Goal: Task Accomplishment & Management: Manage account settings

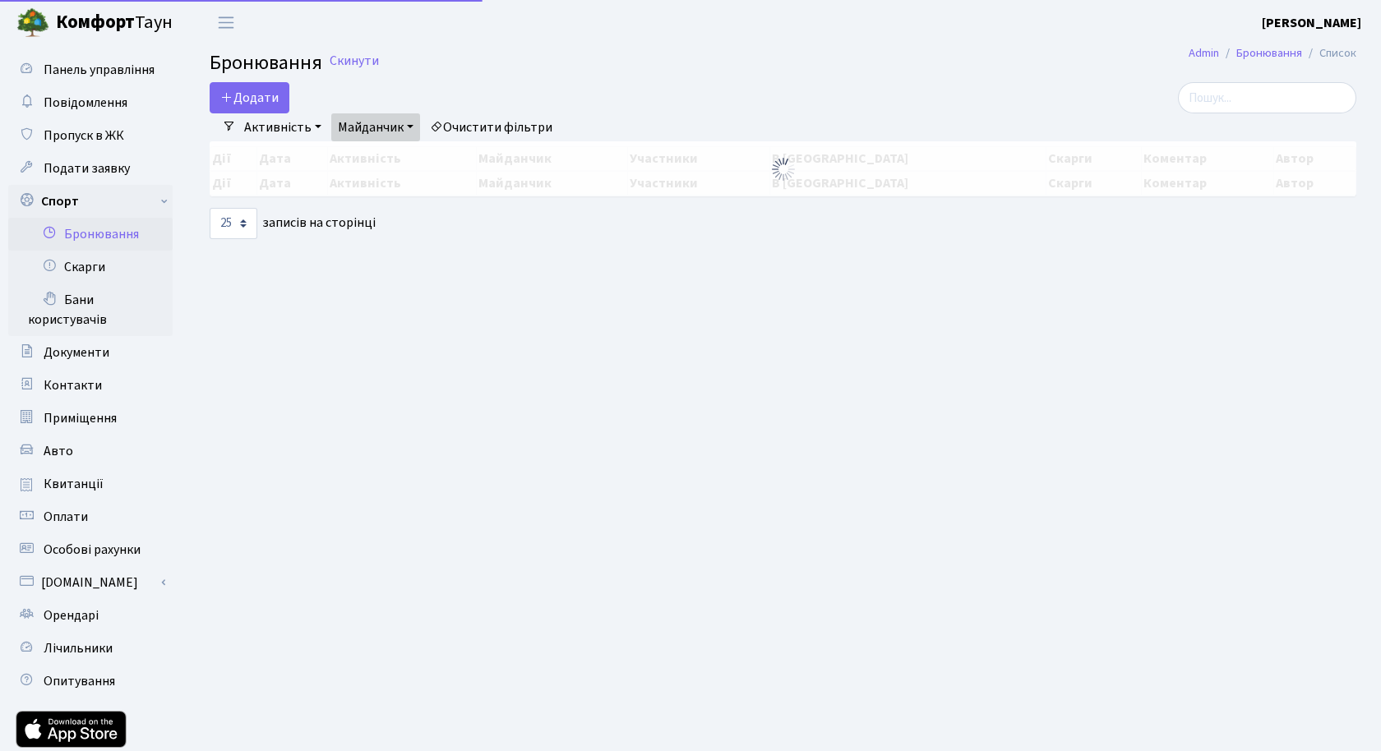
select select "25"
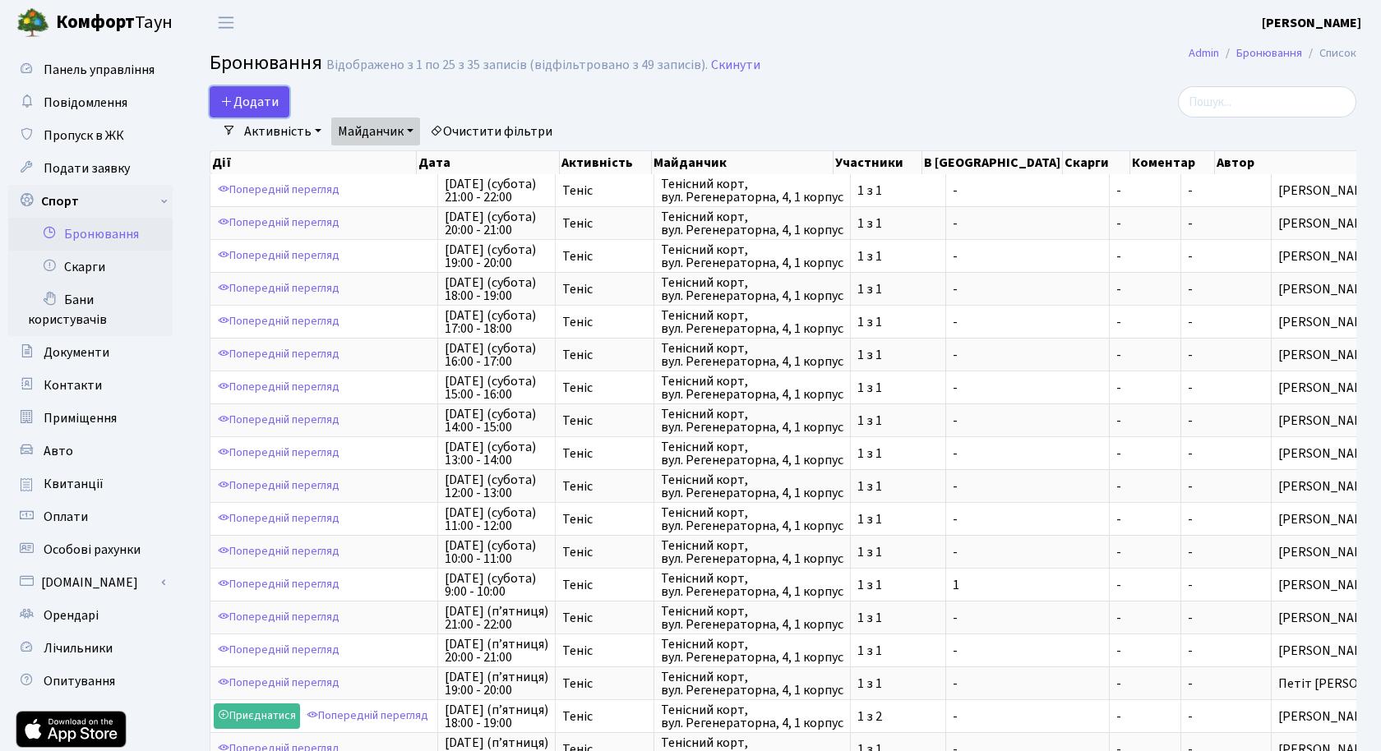
click at [269, 102] on button "Додати" at bounding box center [250, 101] width 80 height 31
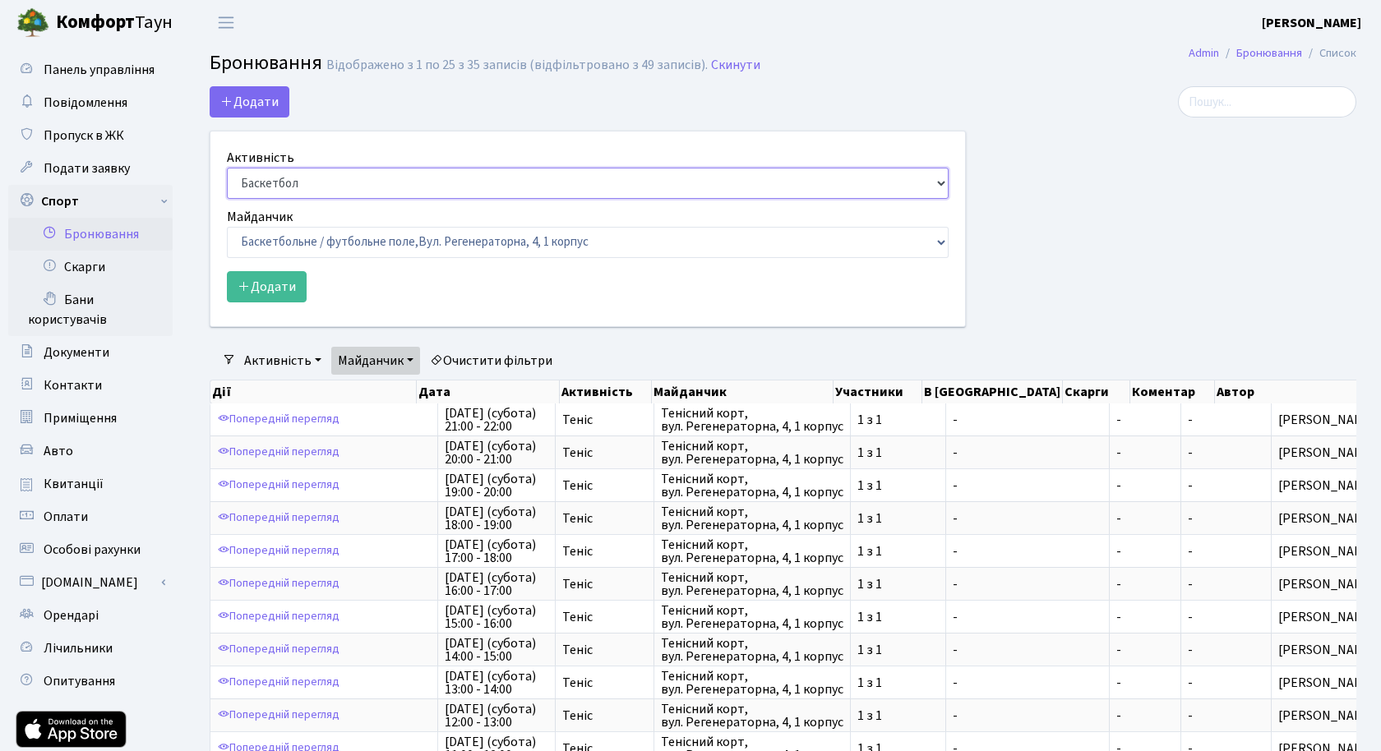
click at [355, 173] on select "Баскетбол Волейбол Йога Катання на роликах Настільний теніс Теніс Футбол Фітнес" at bounding box center [588, 183] width 722 height 31
select select "1"
click at [227, 168] on select "Баскетбол Волейбол Йога Катання на роликах Настільний теніс Теніс Футбол Фітнес" at bounding box center [588, 183] width 722 height 31
click at [295, 242] on select "Баскетбольне / футбольне поле, Вул. Регенераторна, 4, 1 корпус Баскетбольне пол…" at bounding box center [588, 242] width 722 height 31
select select "1"
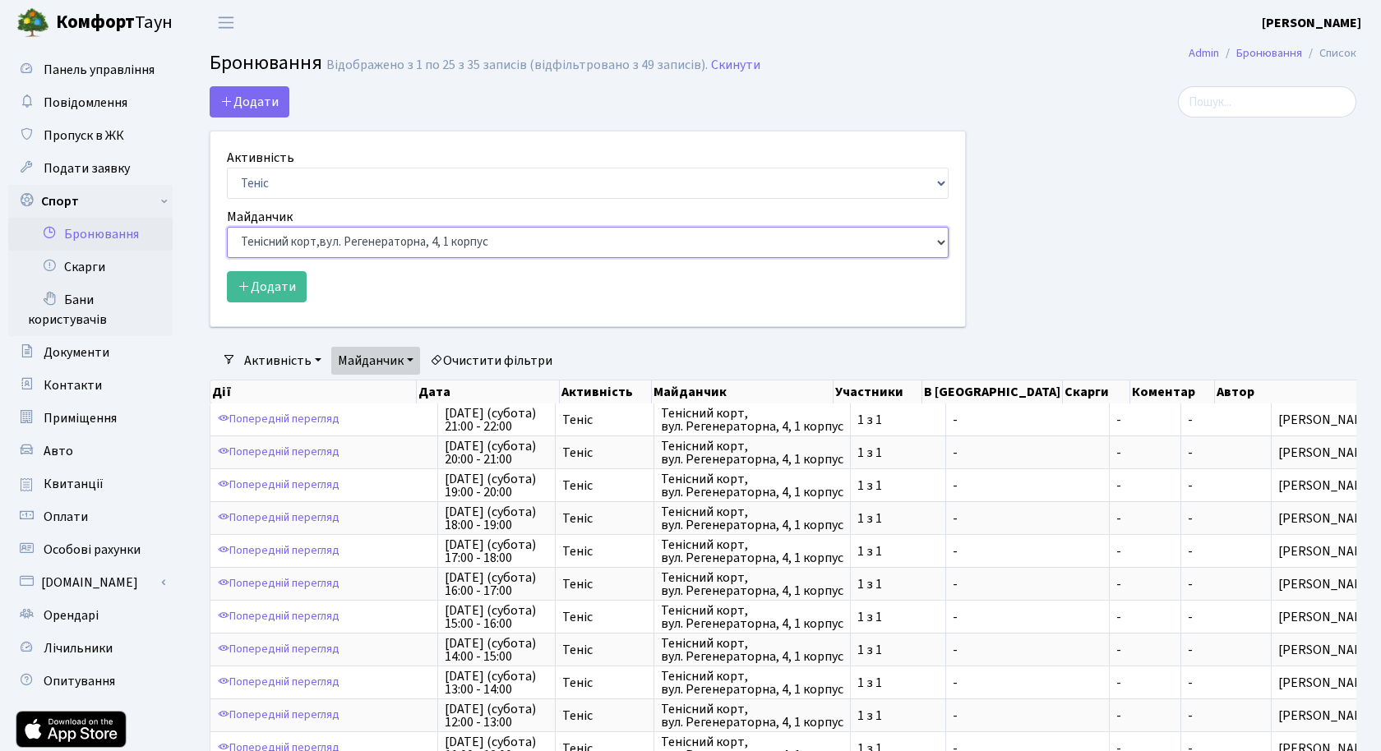
click at [227, 227] on select "Баскетбольне / футбольне поле, Вул. Регенераторна, 4, 1 корпус Баскетбольне пол…" at bounding box center [588, 242] width 722 height 31
click at [263, 281] on button "Додати" at bounding box center [267, 286] width 80 height 31
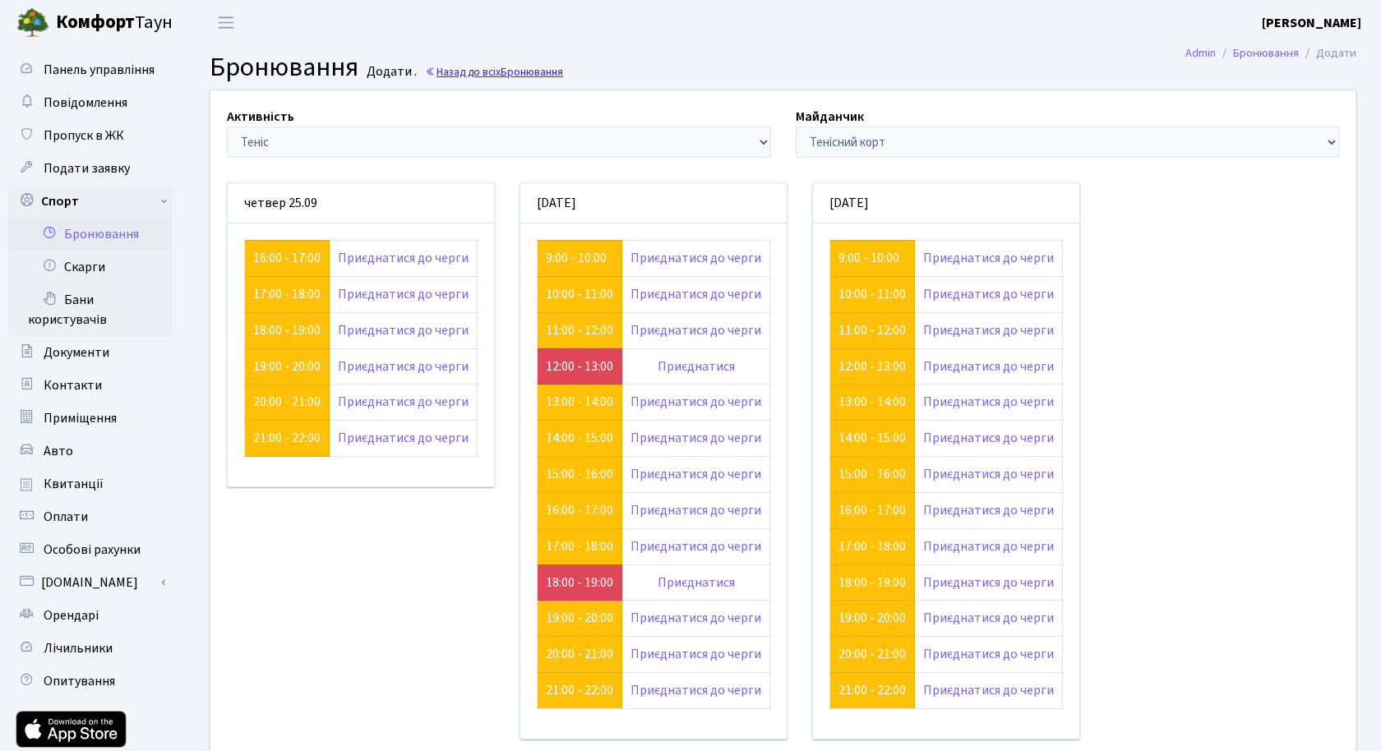
click at [491, 67] on link "Назад до всіх Бронювання" at bounding box center [494, 72] width 138 height 16
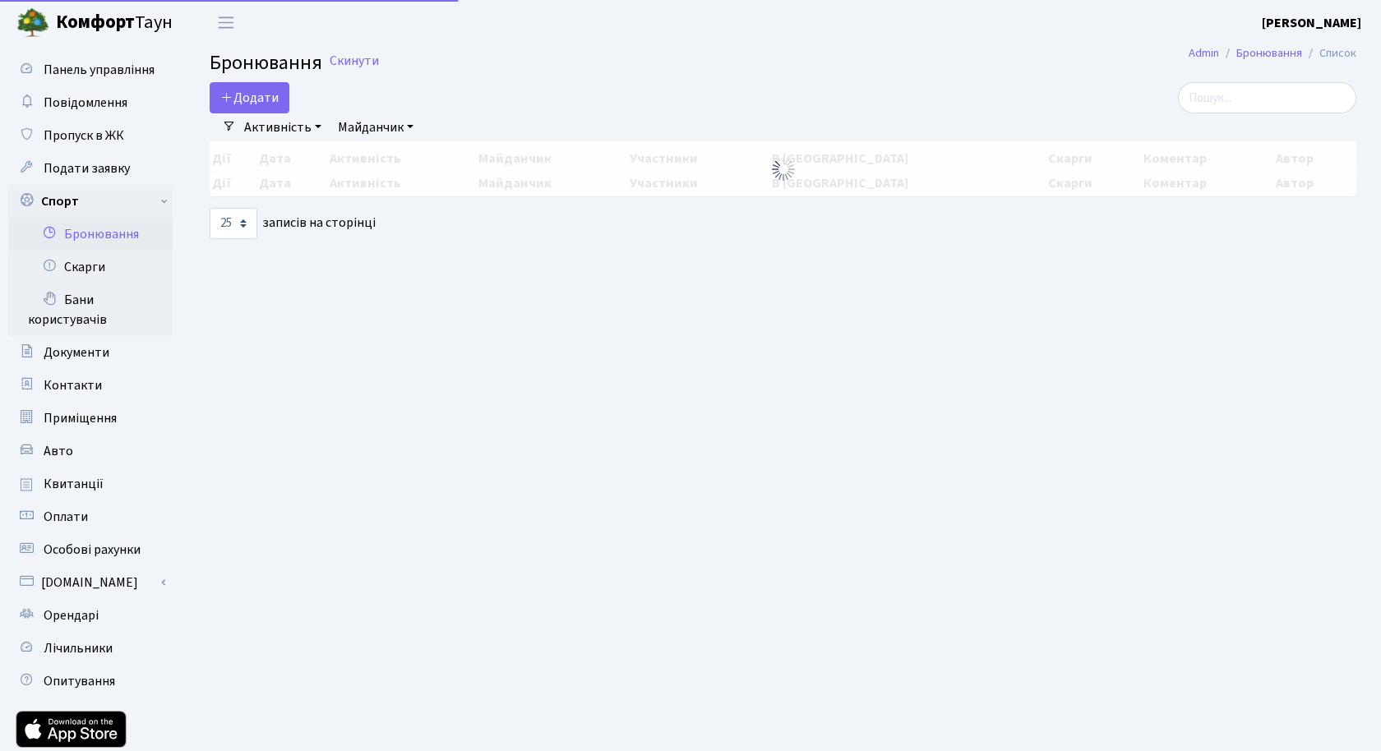
select select "25"
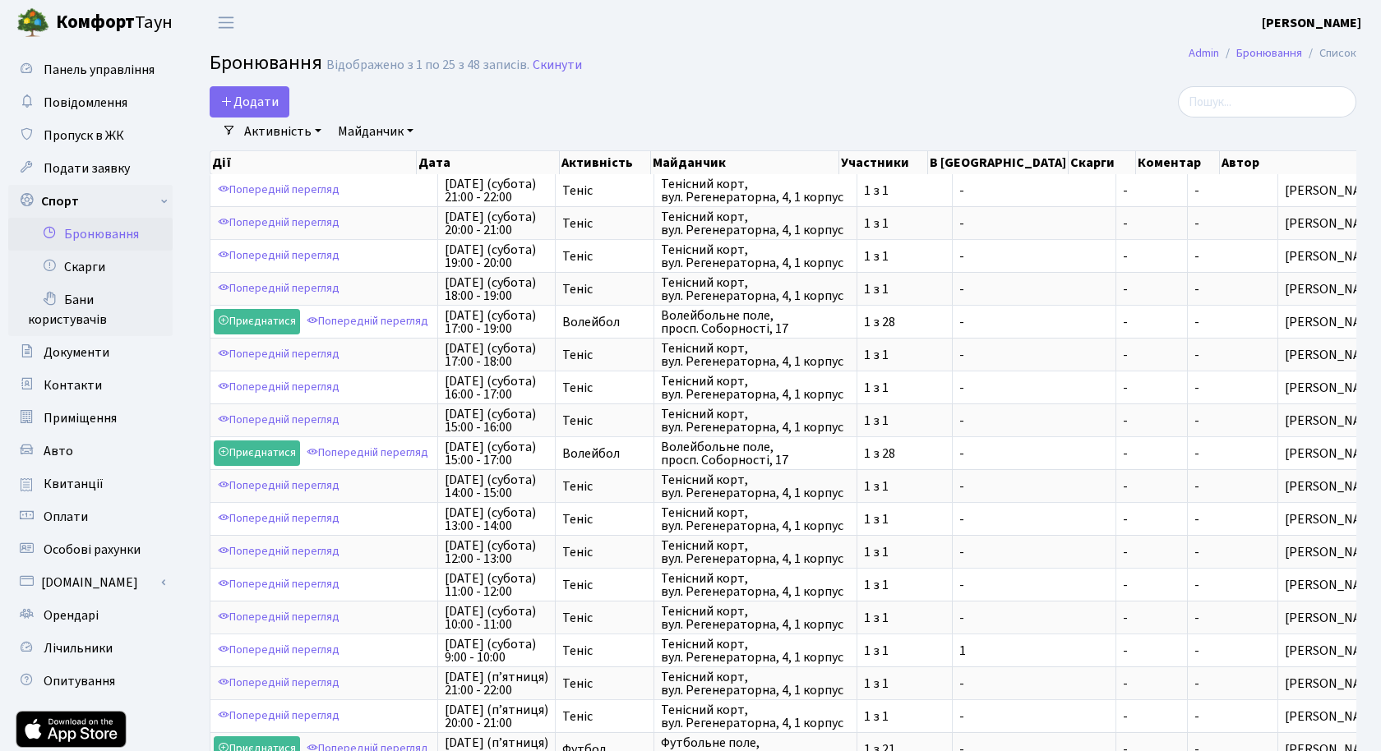
scroll to position [326, 0]
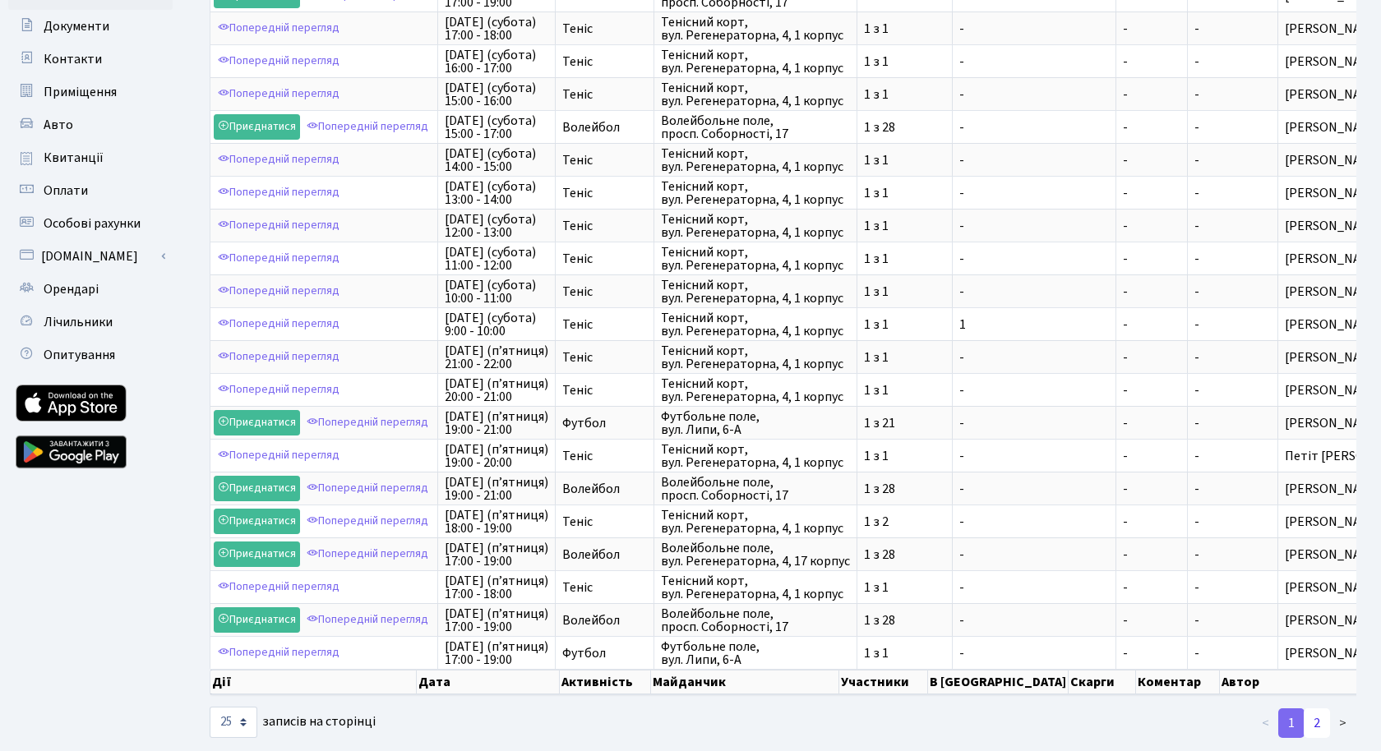
click at [1314, 708] on link "2" at bounding box center [1316, 723] width 26 height 30
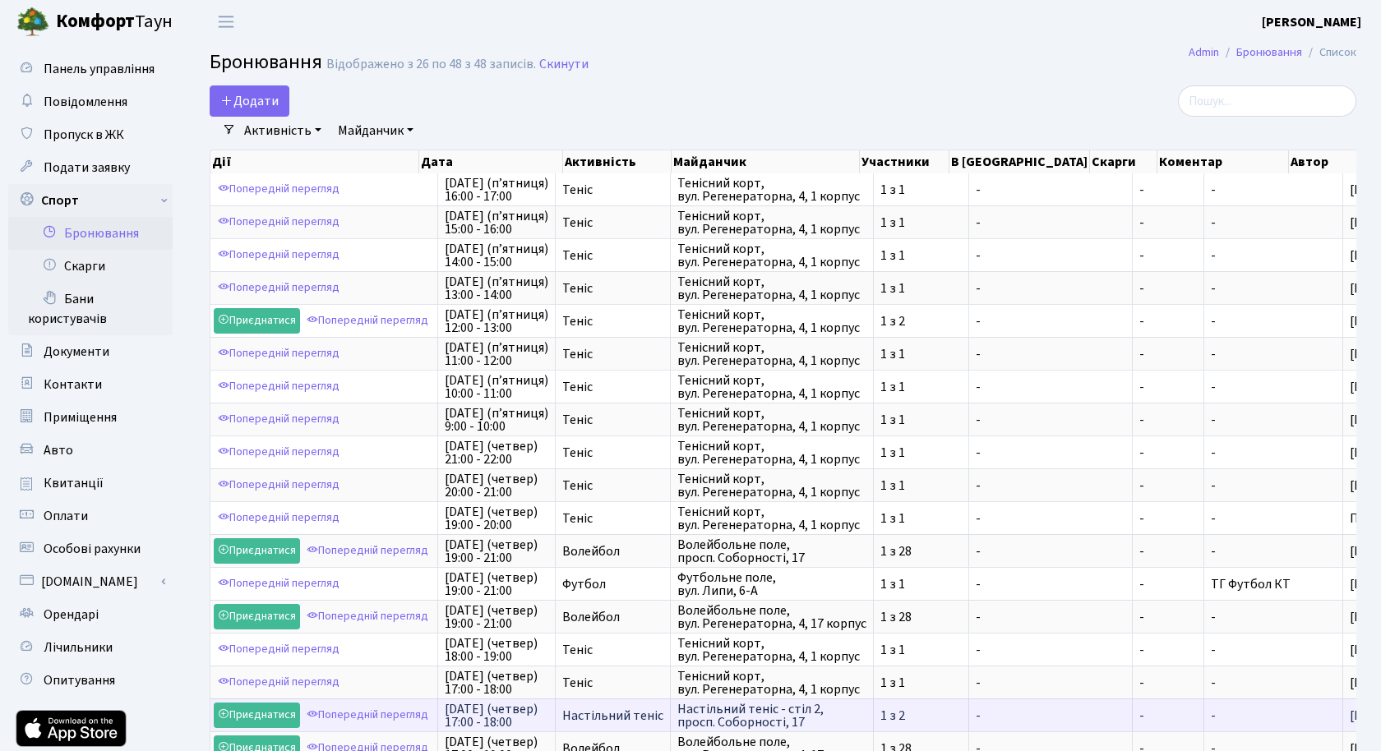
scroll to position [0, 0]
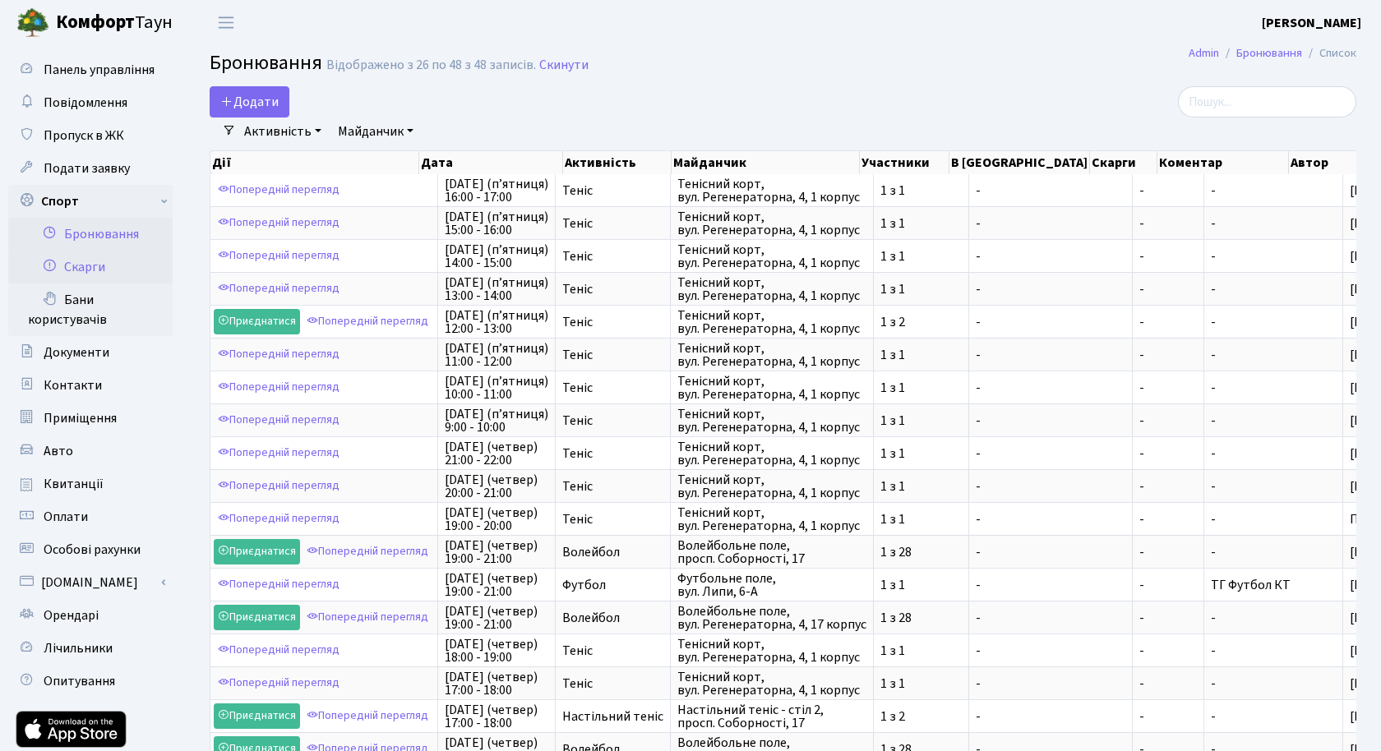
click at [92, 267] on link "Скарги" at bounding box center [90, 267] width 164 height 33
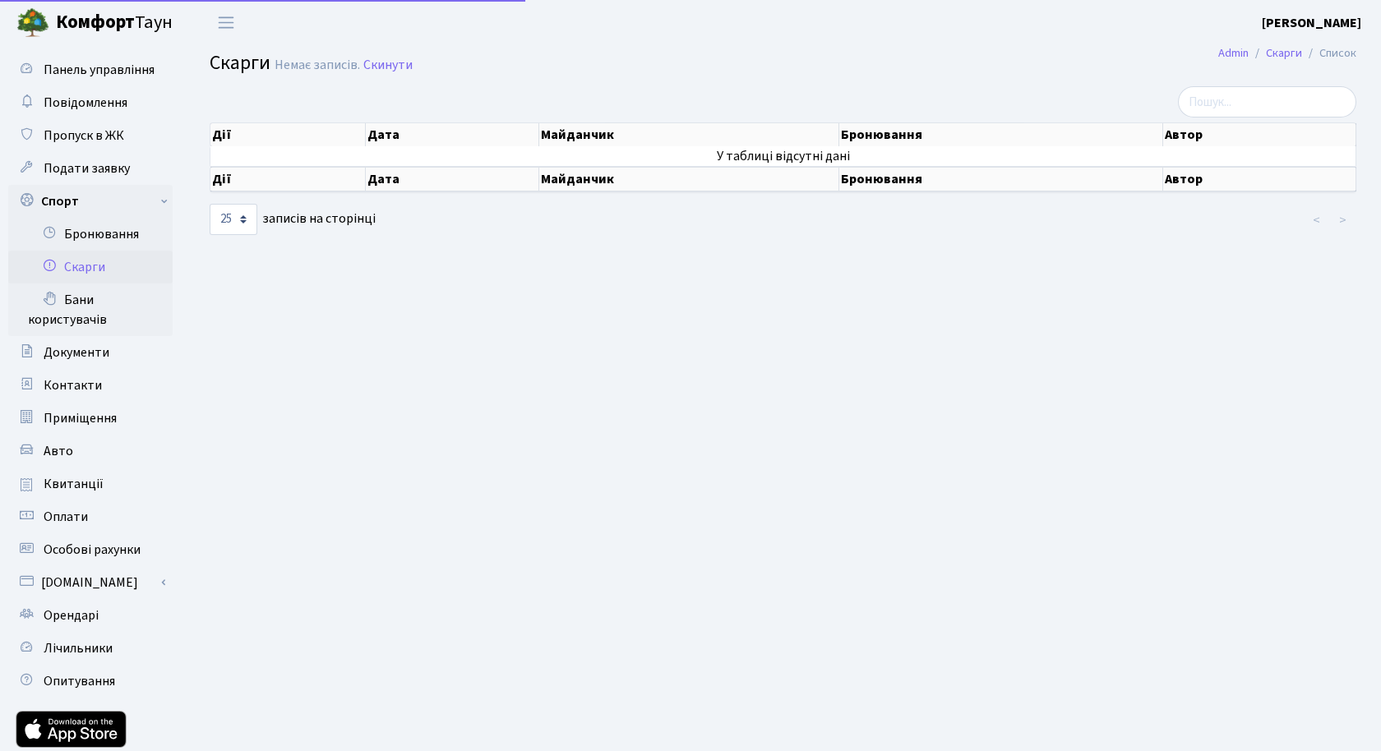
select select "25"
click at [90, 312] on link "Бани користувачів" at bounding box center [90, 310] width 164 height 53
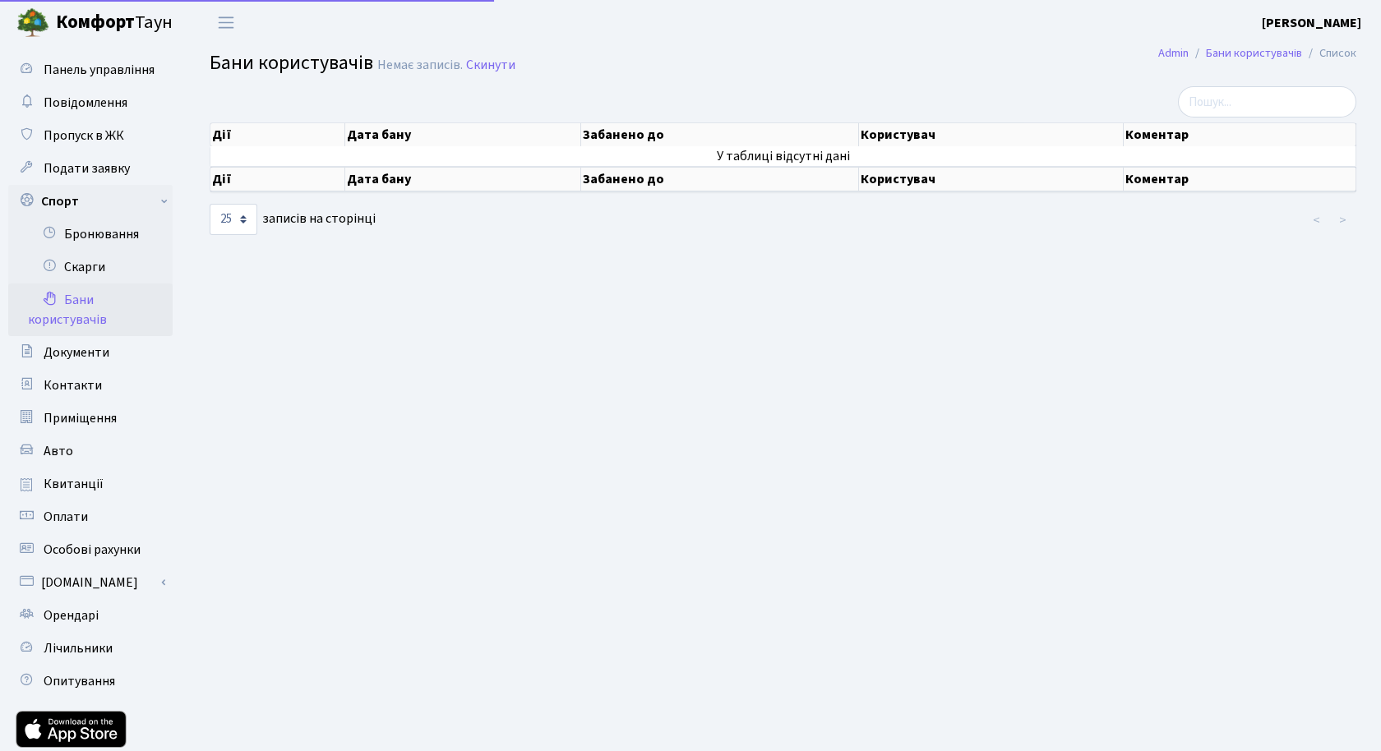
select select "25"
click at [88, 353] on span "Документи" at bounding box center [77, 353] width 66 height 18
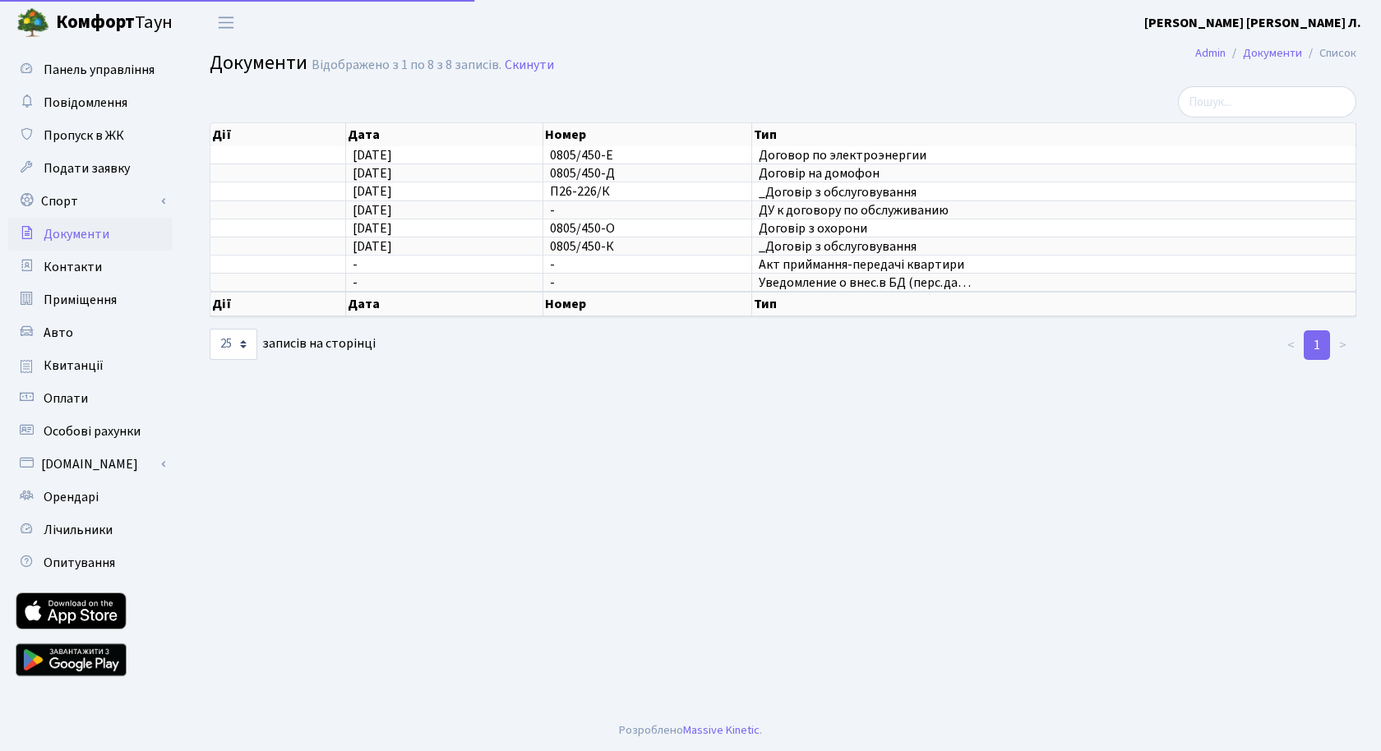
select select "25"
click at [74, 144] on span "Пропуск в ЖК" at bounding box center [84, 136] width 81 height 18
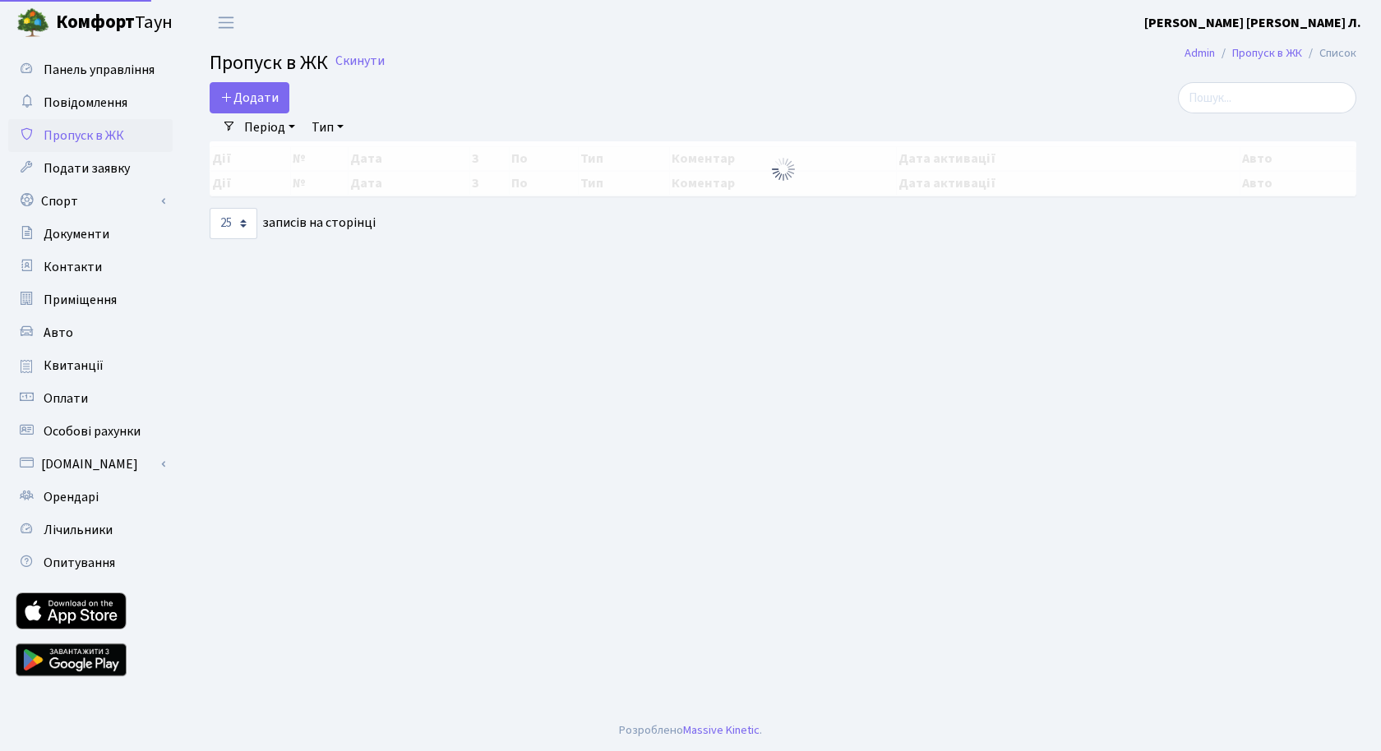
select select "25"
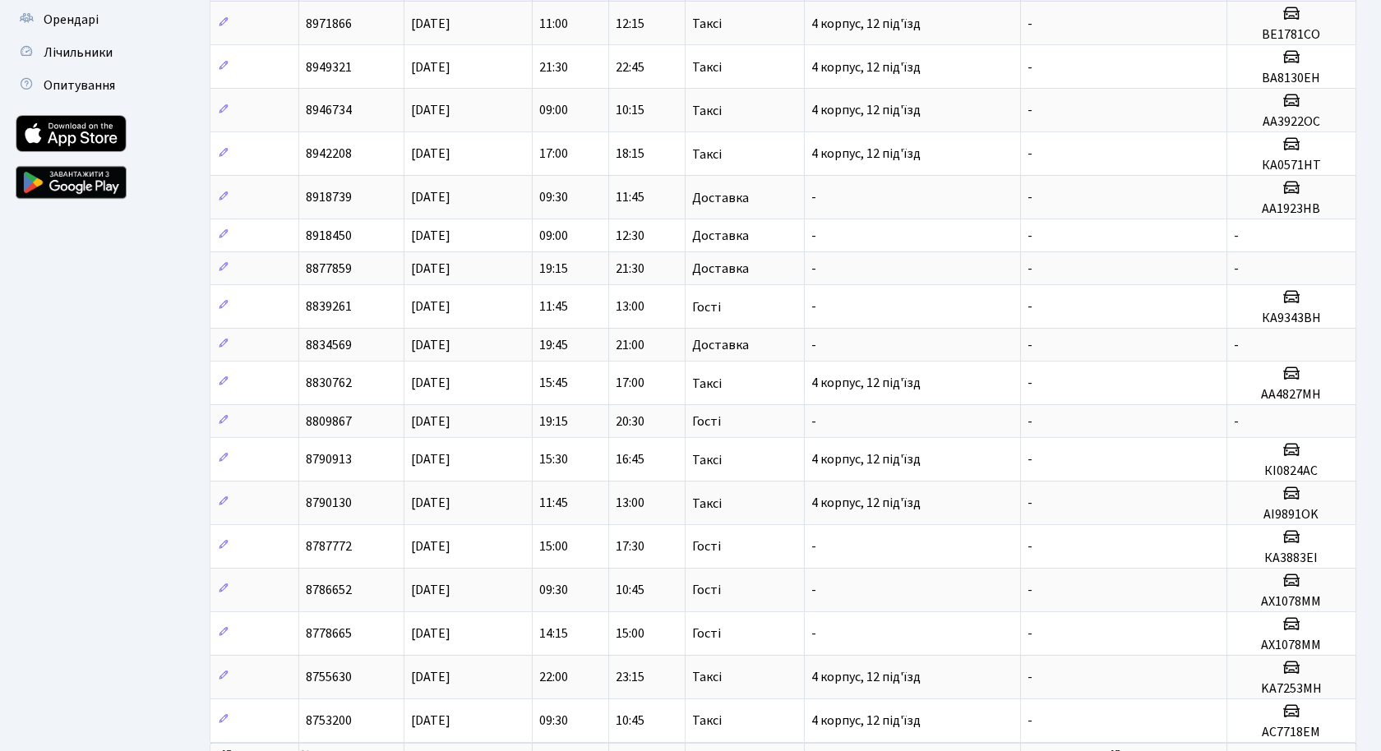
scroll to position [566, 0]
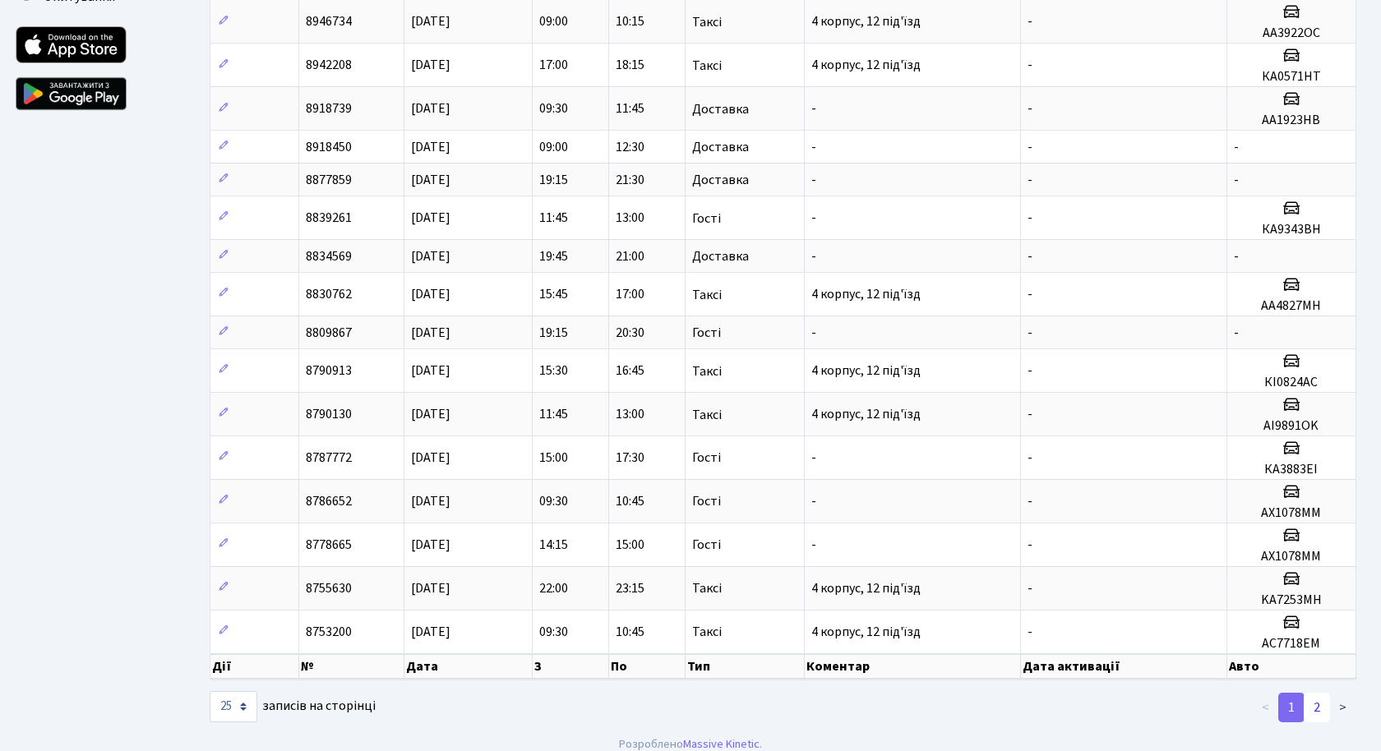
click at [1322, 693] on link "2" at bounding box center [1316, 708] width 26 height 30
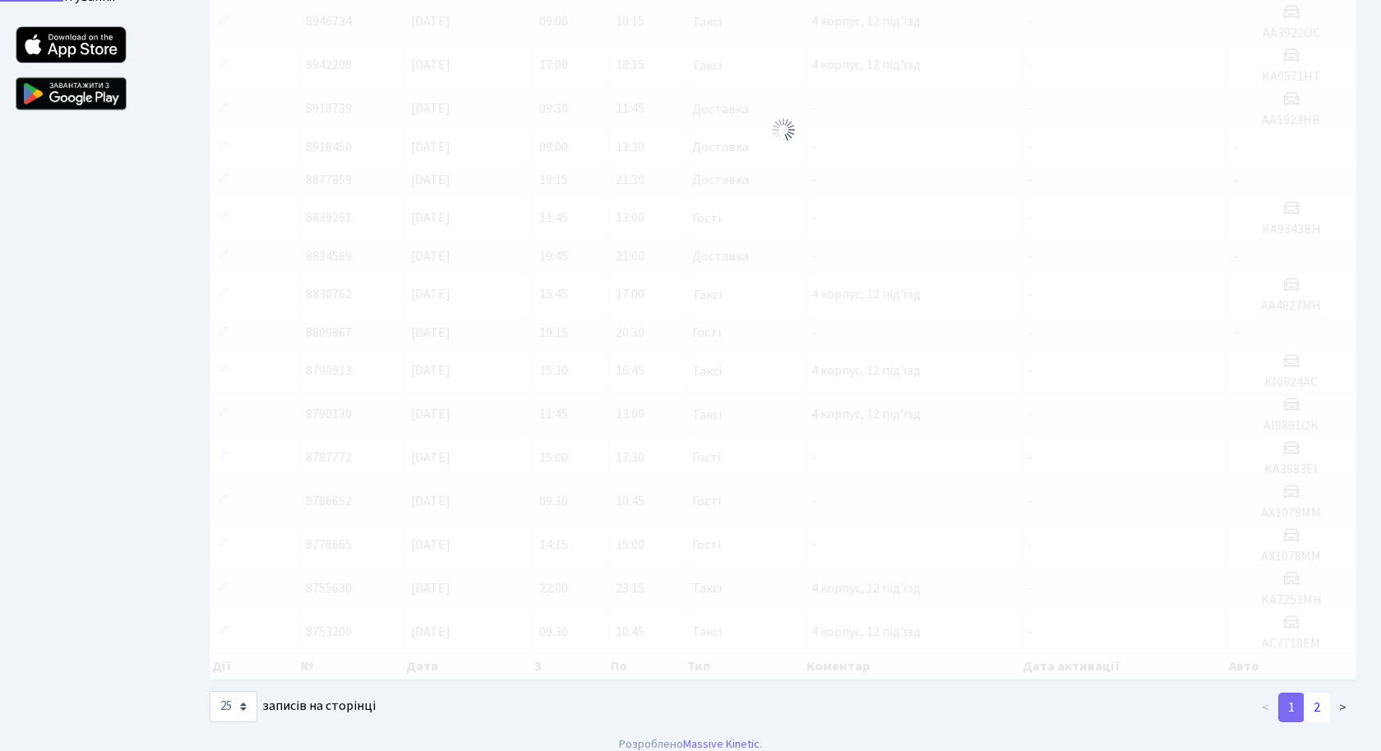
scroll to position [520, 0]
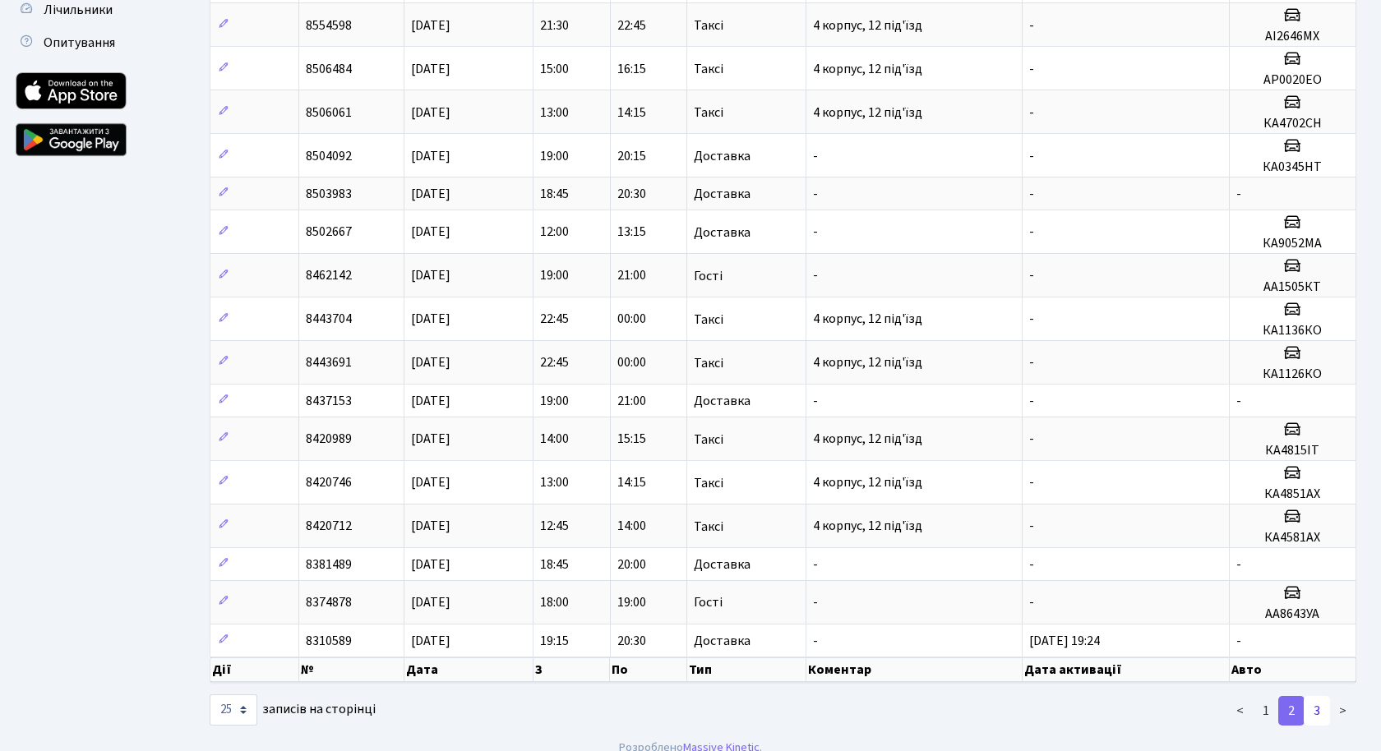
click at [1307, 696] on link "3" at bounding box center [1316, 711] width 26 height 30
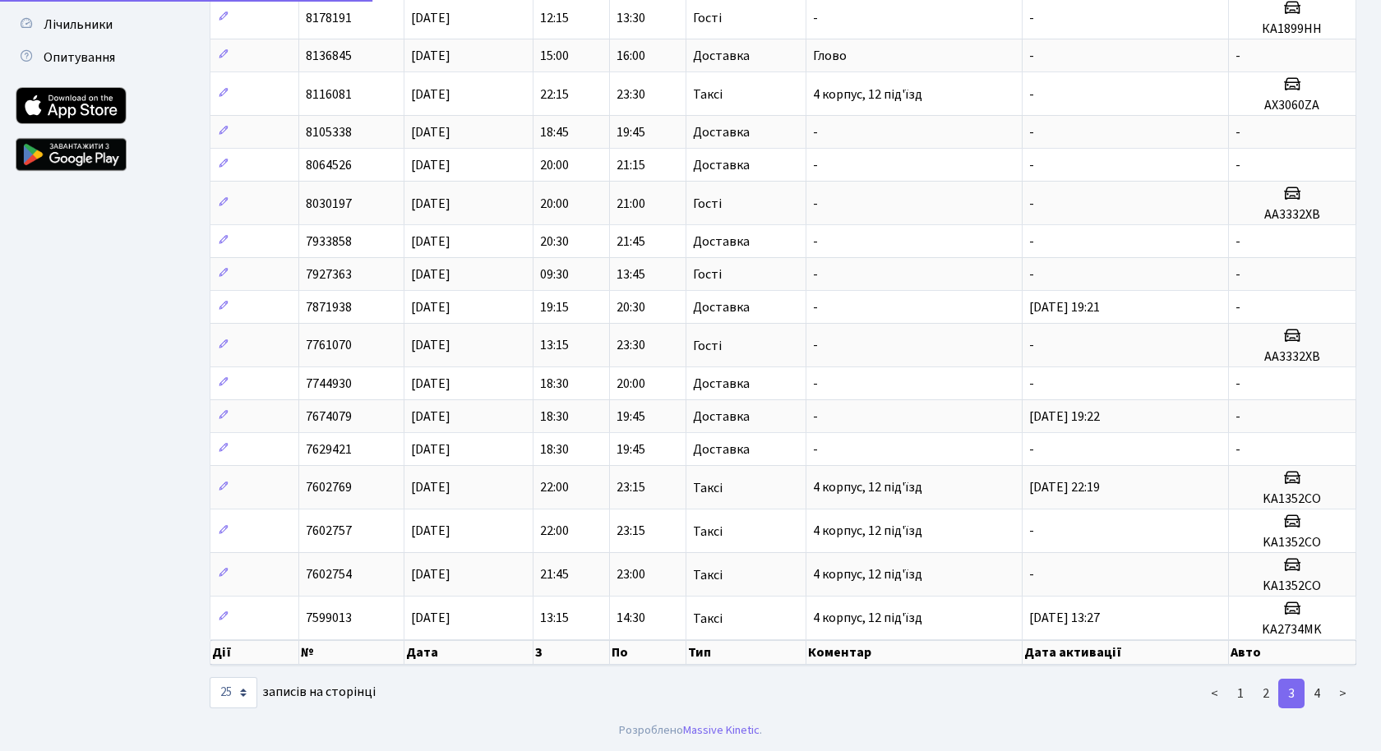
scroll to position [487, 0]
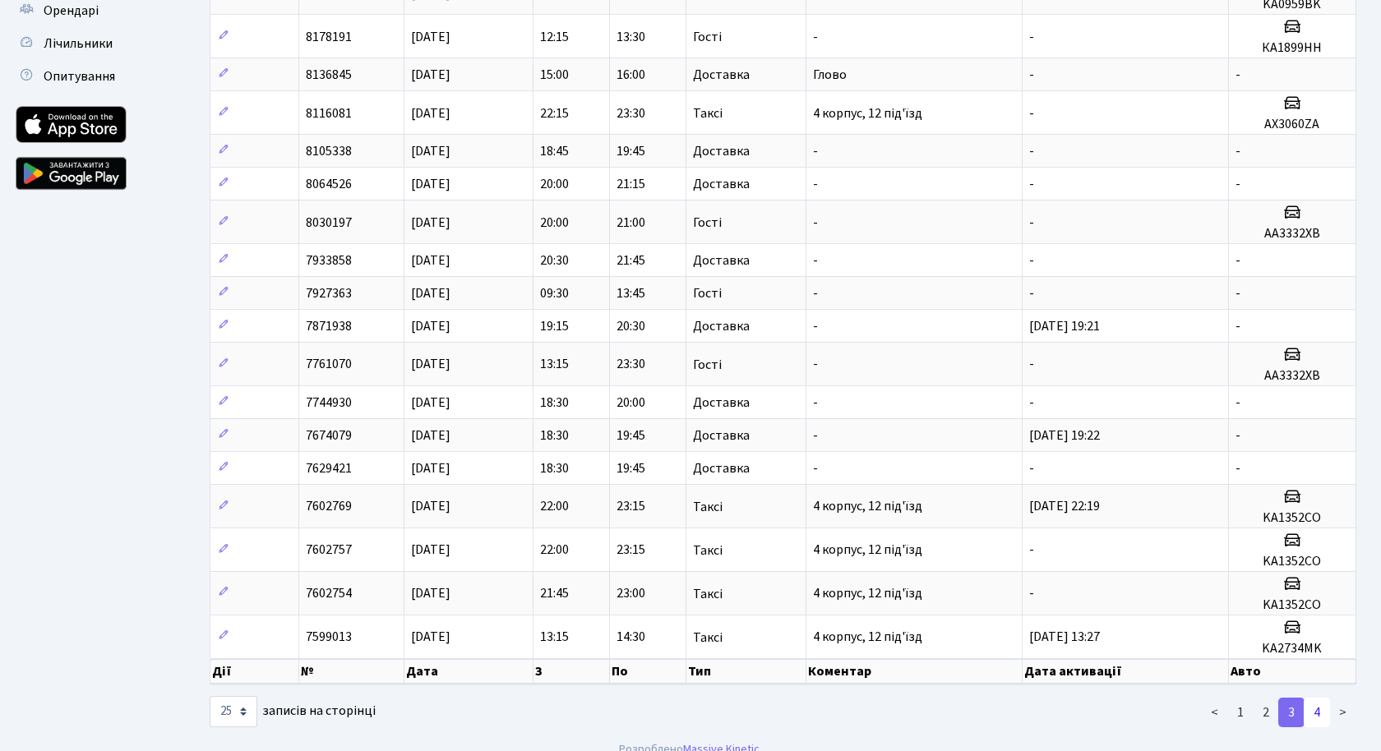
click at [1320, 698] on link "4" at bounding box center [1316, 713] width 26 height 30
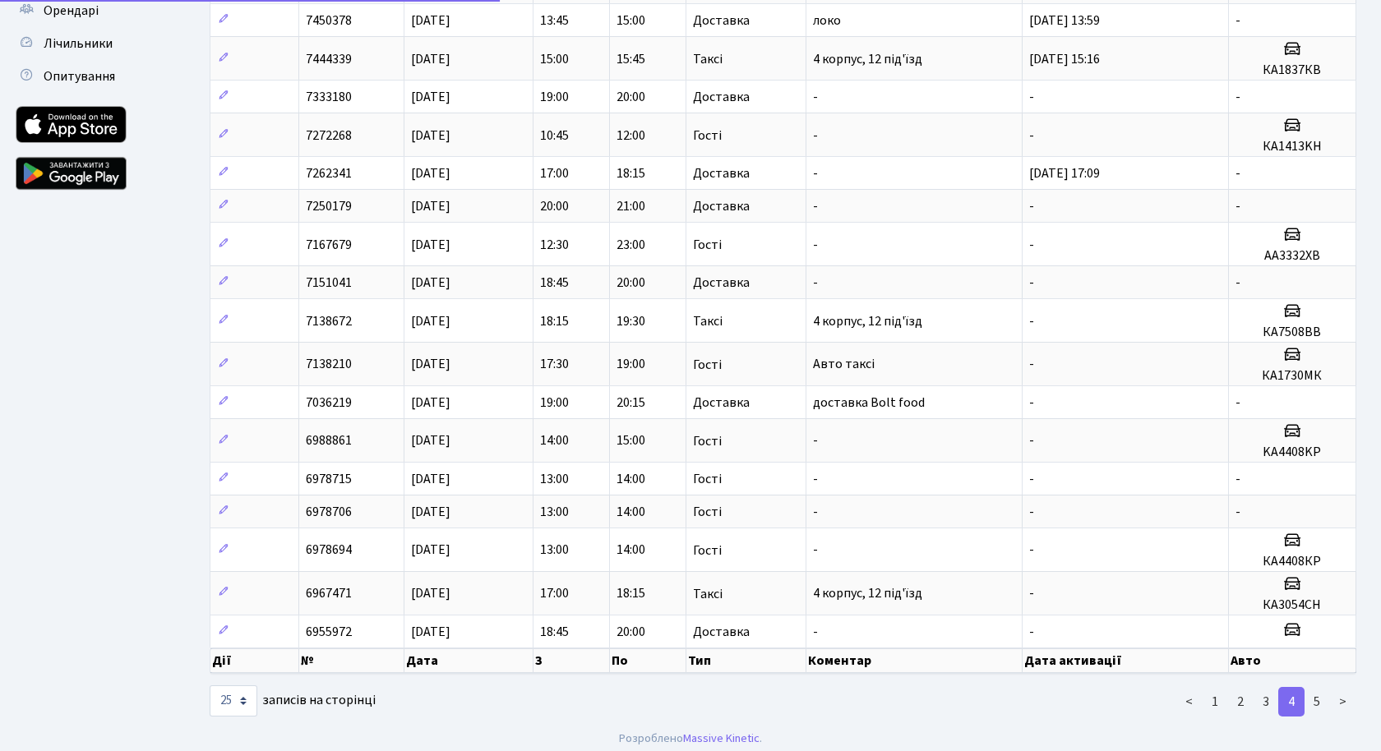
scroll to position [475, 0]
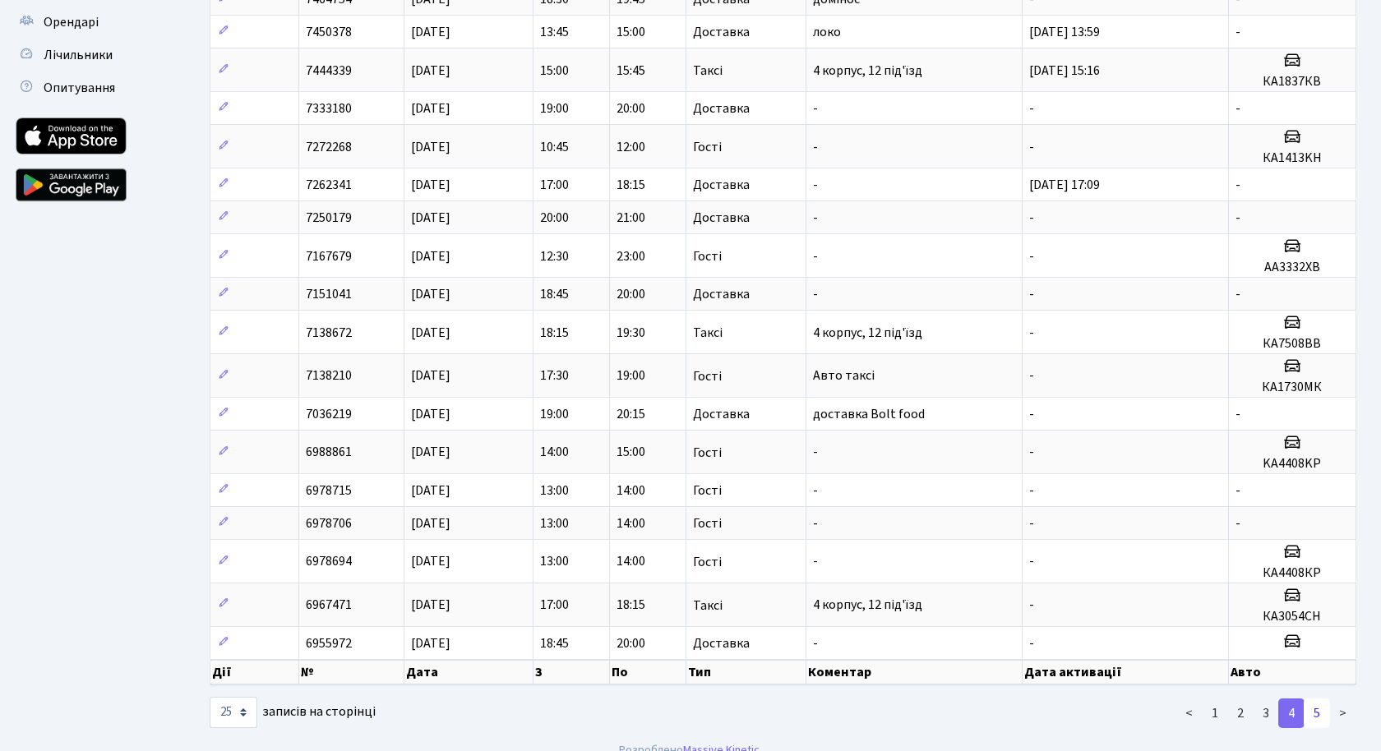
click at [1321, 699] on link "5" at bounding box center [1316, 714] width 26 height 30
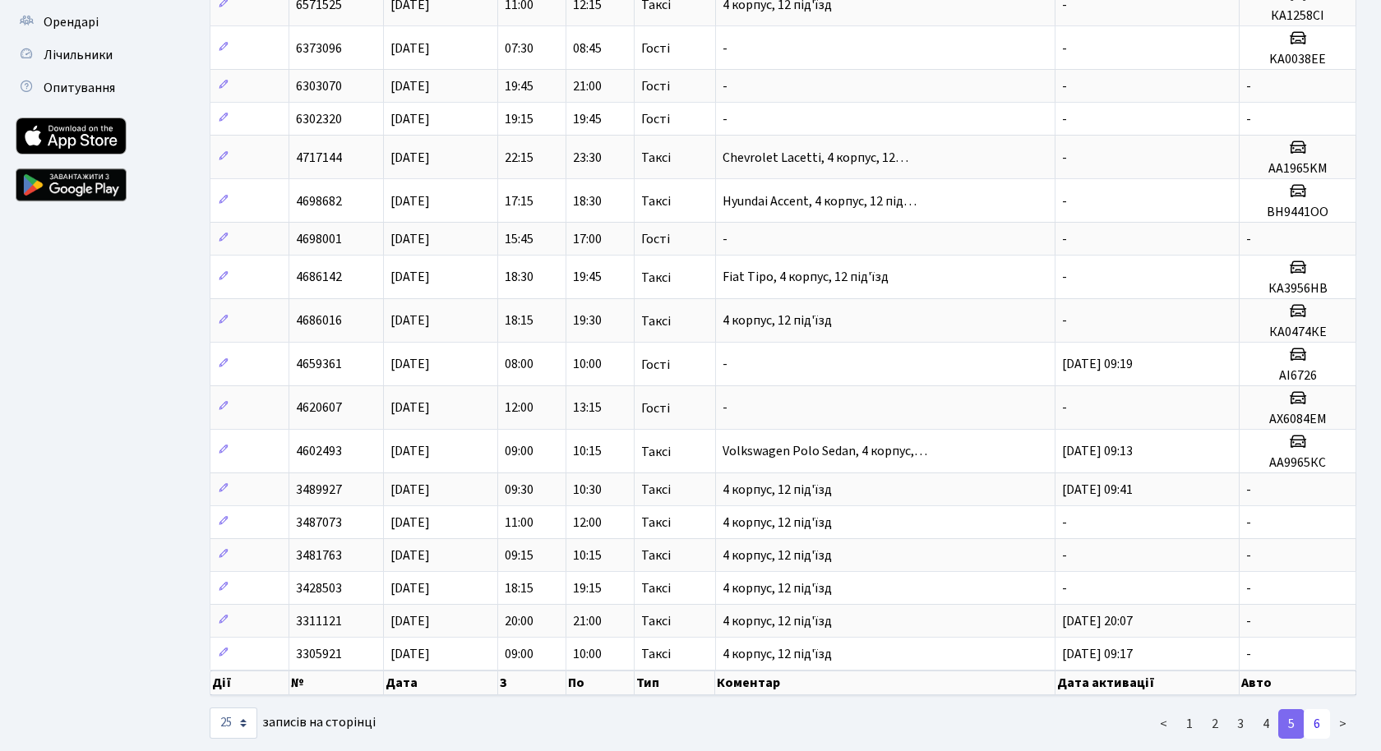
click at [1322, 709] on link "6" at bounding box center [1316, 724] width 26 height 30
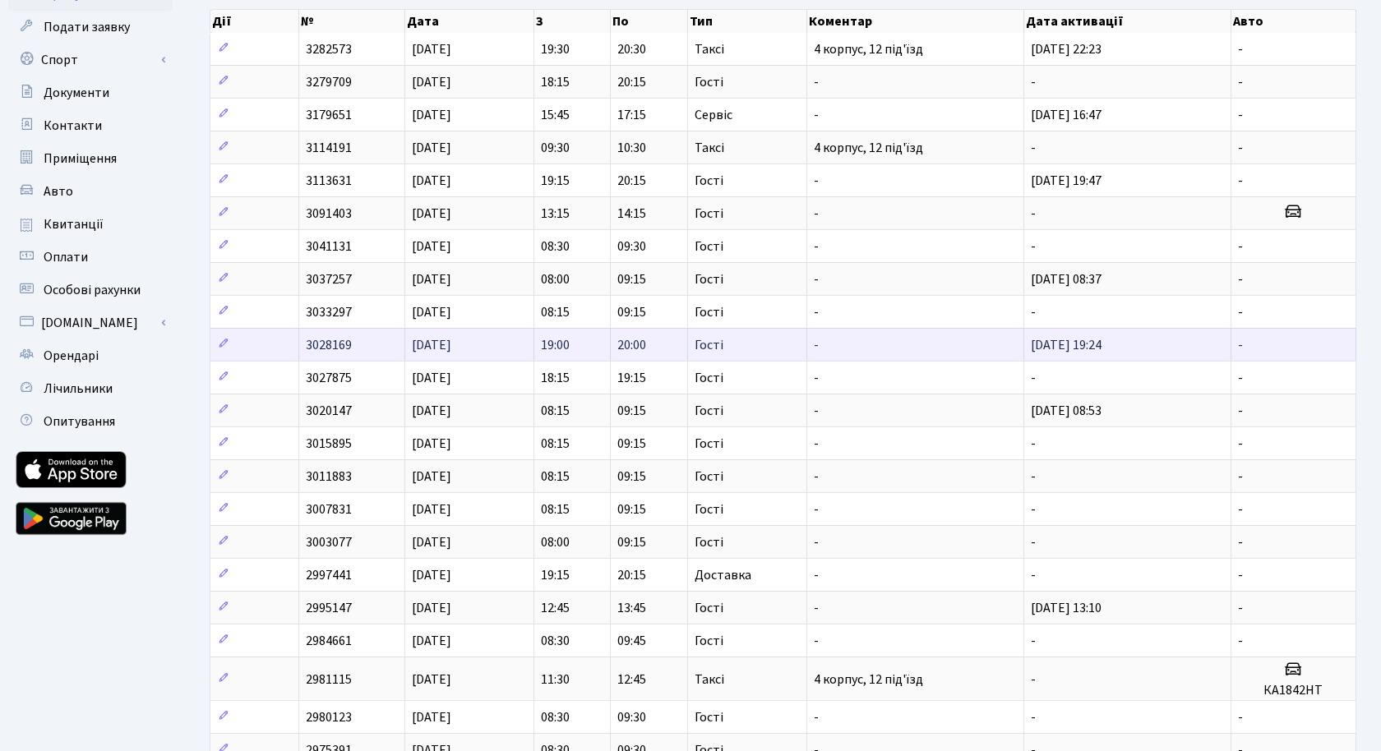
scroll to position [349, 0]
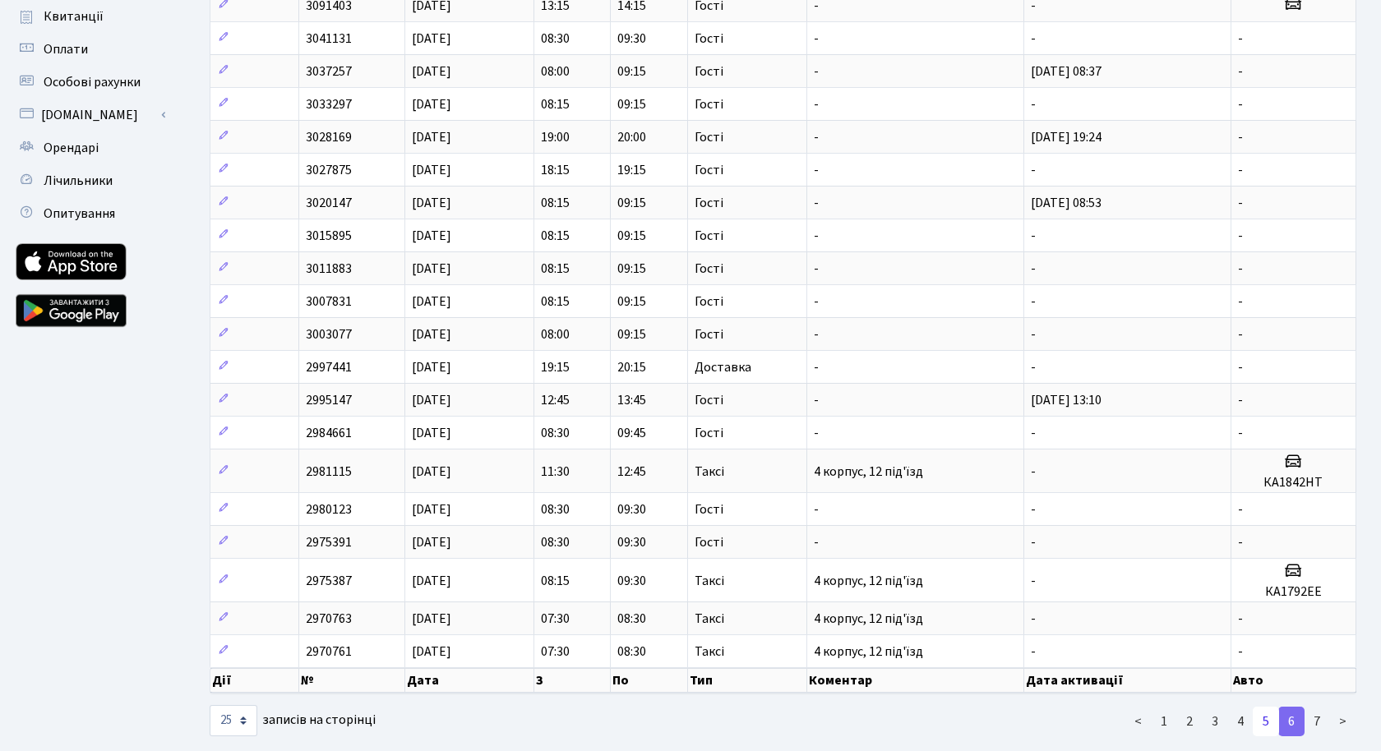
click at [1265, 707] on link "5" at bounding box center [1265, 722] width 26 height 30
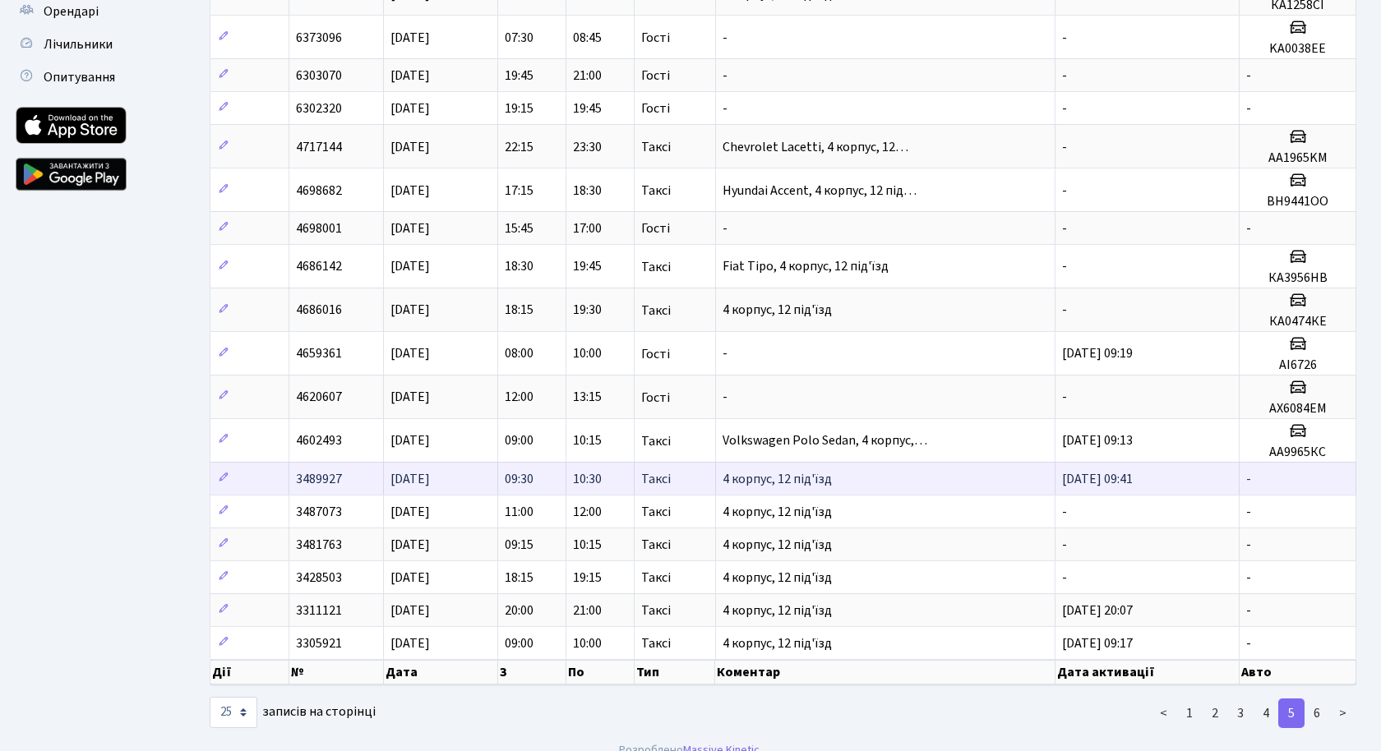
scroll to position [487, 0]
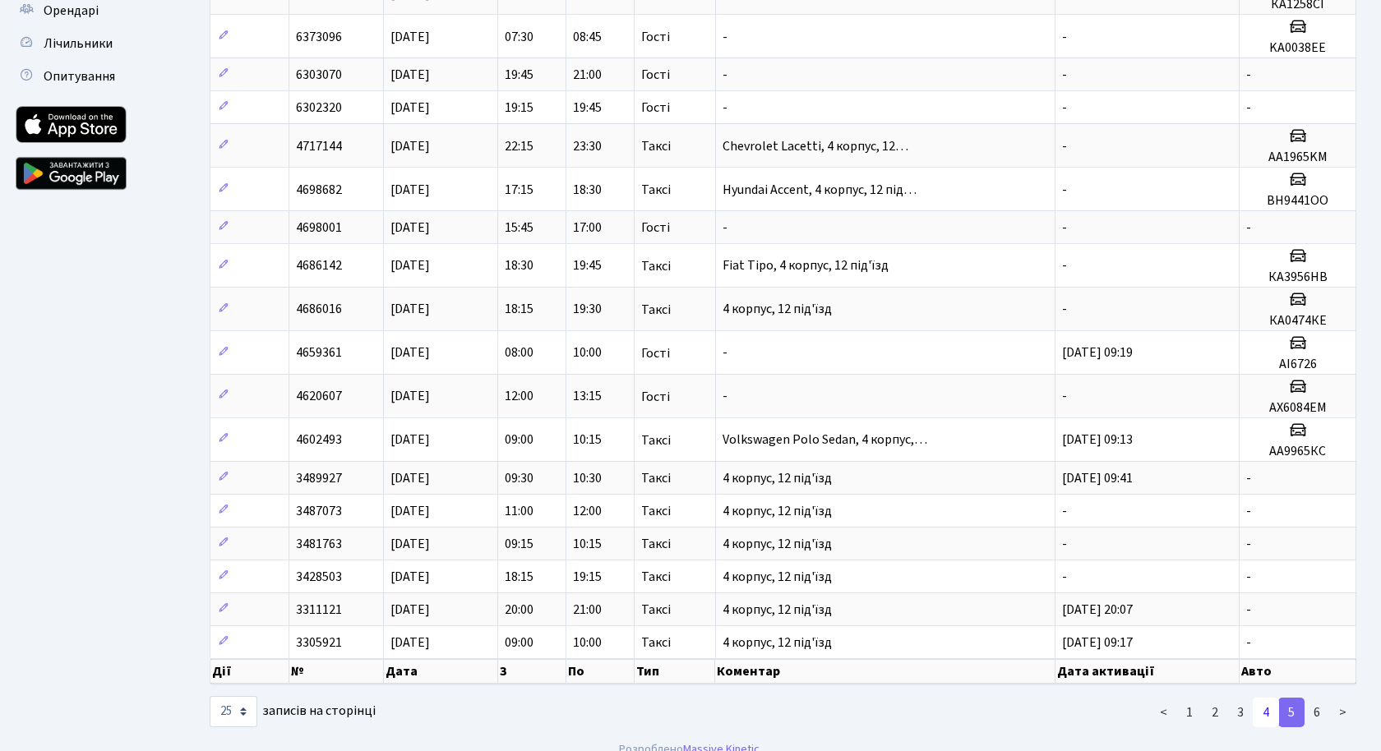
click at [1268, 698] on link "4" at bounding box center [1265, 713] width 26 height 30
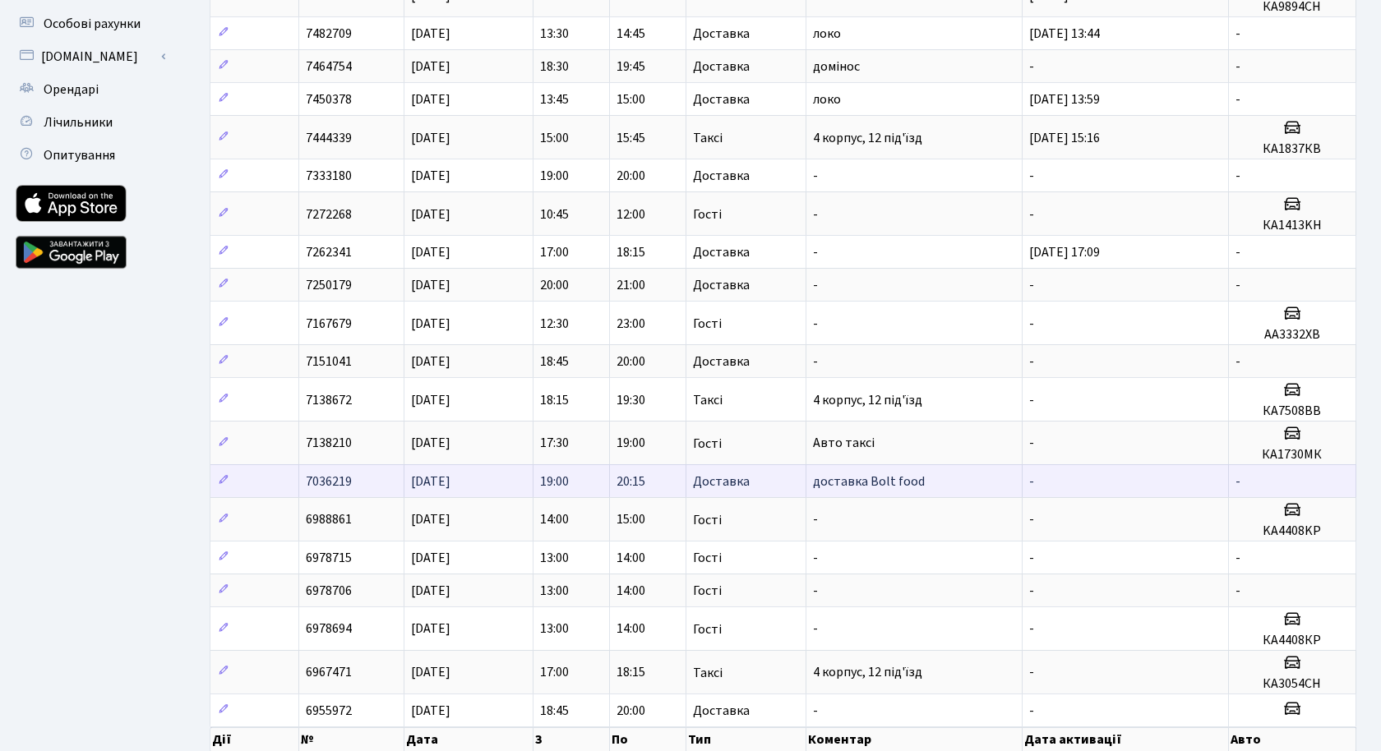
scroll to position [389, 0]
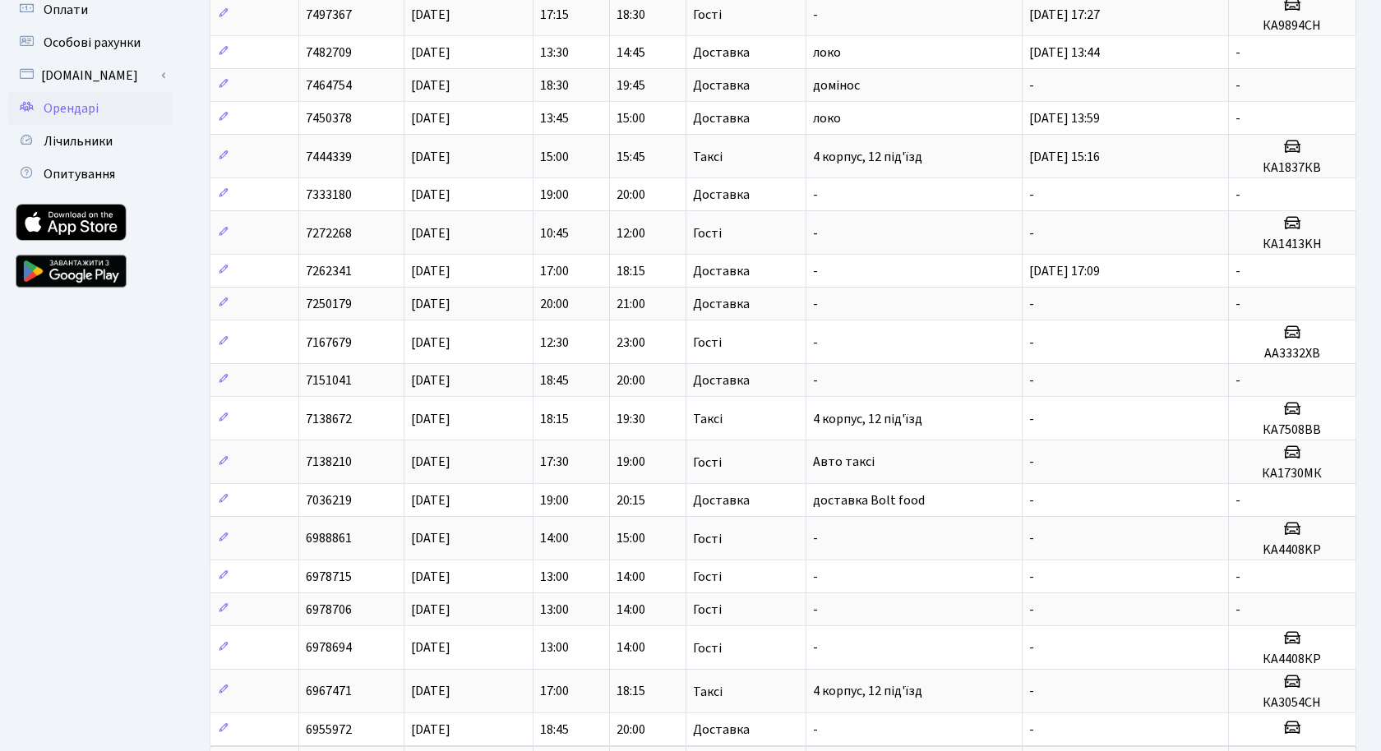
click at [80, 106] on span "Орендарі" at bounding box center [71, 108] width 55 height 18
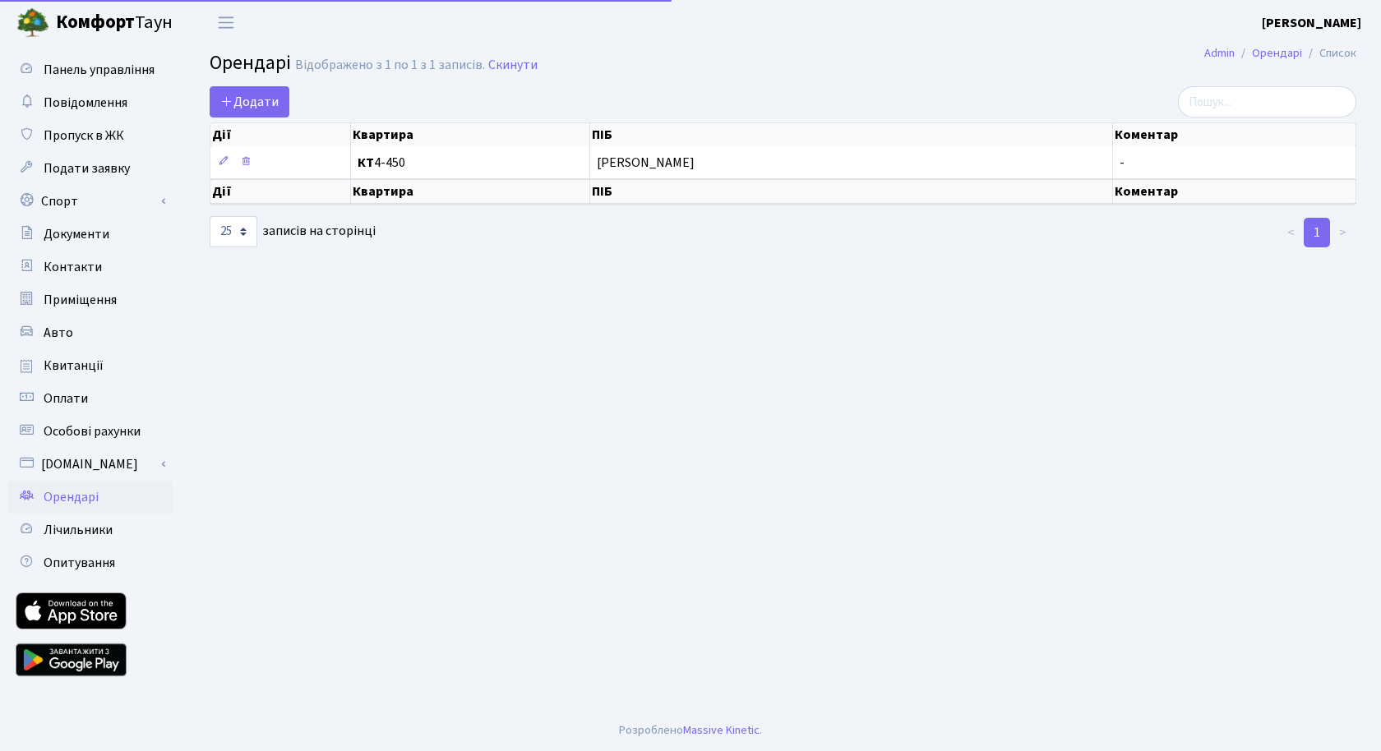
select select "25"
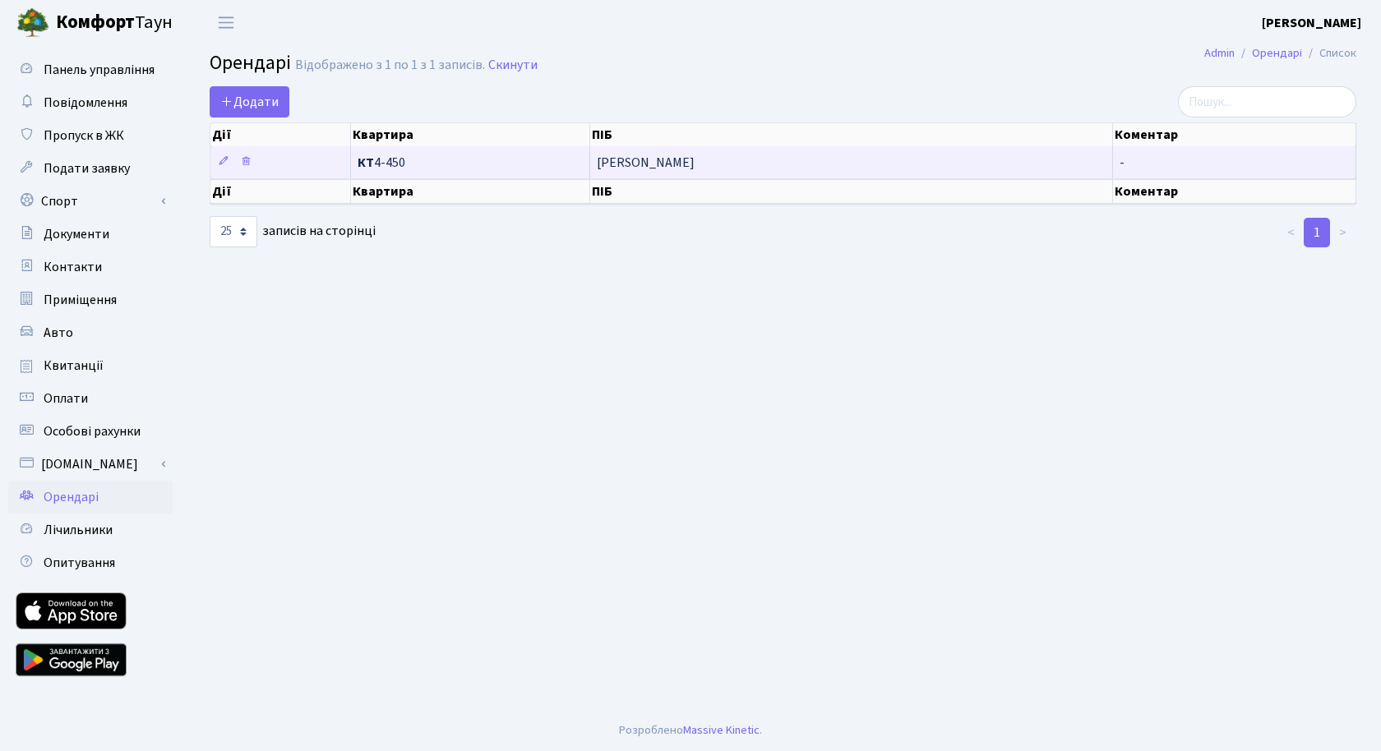
click at [547, 154] on td "КТ 4-450" at bounding box center [470, 162] width 239 height 32
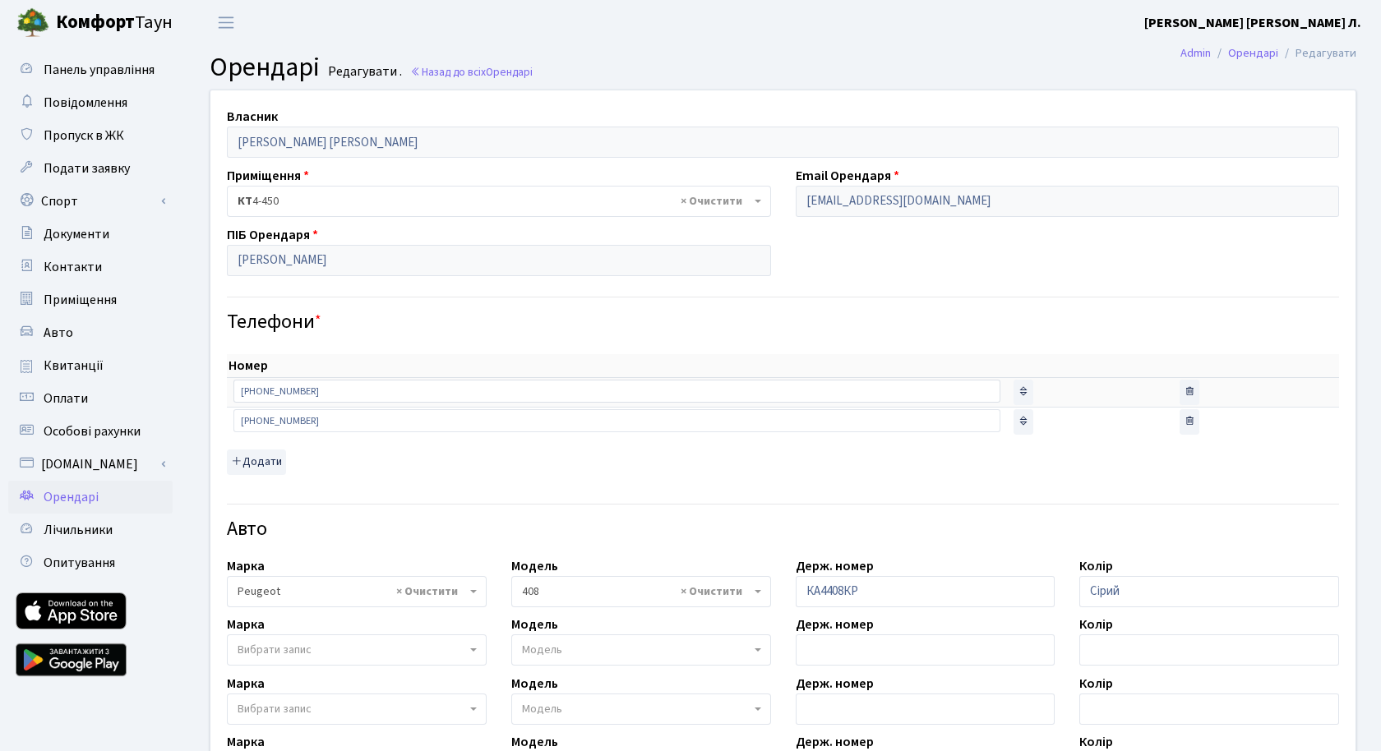
select select "1866"
click at [95, 525] on span "Лічильники" at bounding box center [78, 530] width 69 height 18
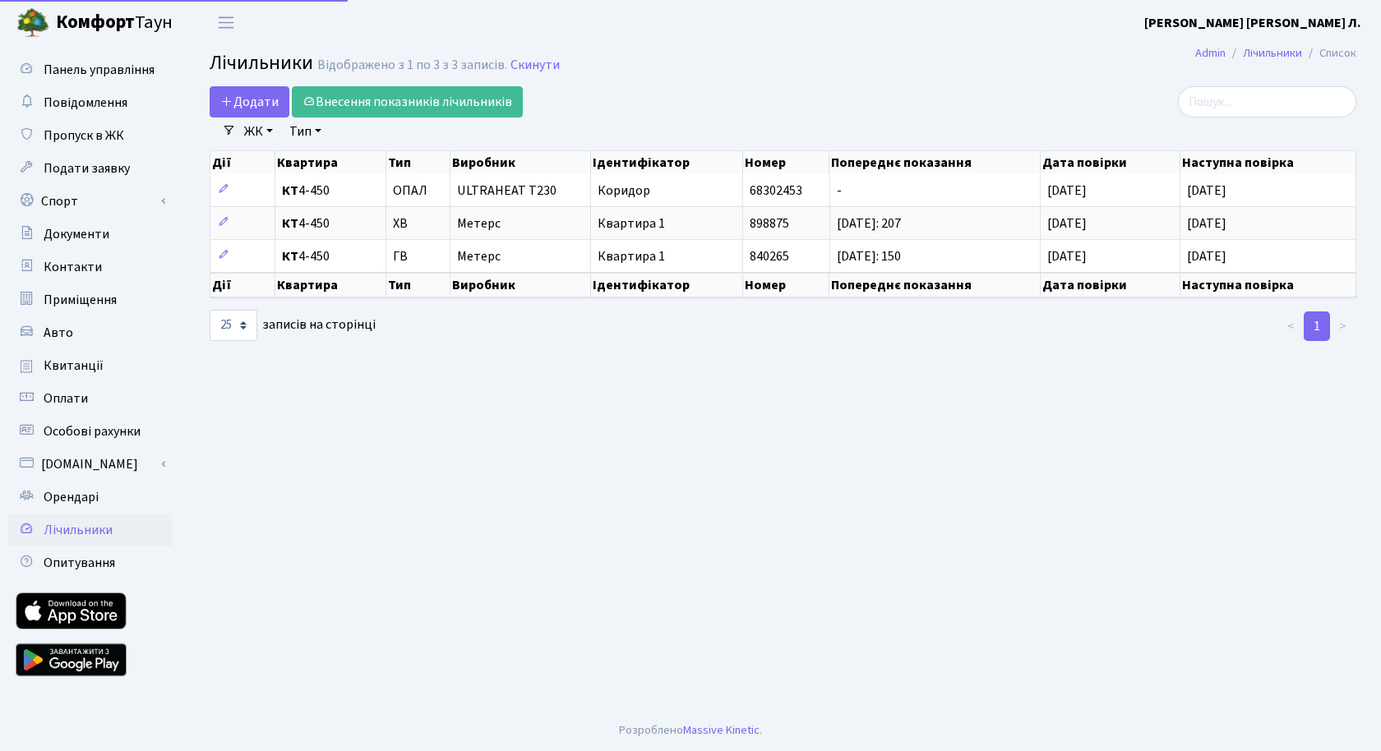
select select "25"
click at [76, 331] on link "Авто" at bounding box center [90, 332] width 164 height 33
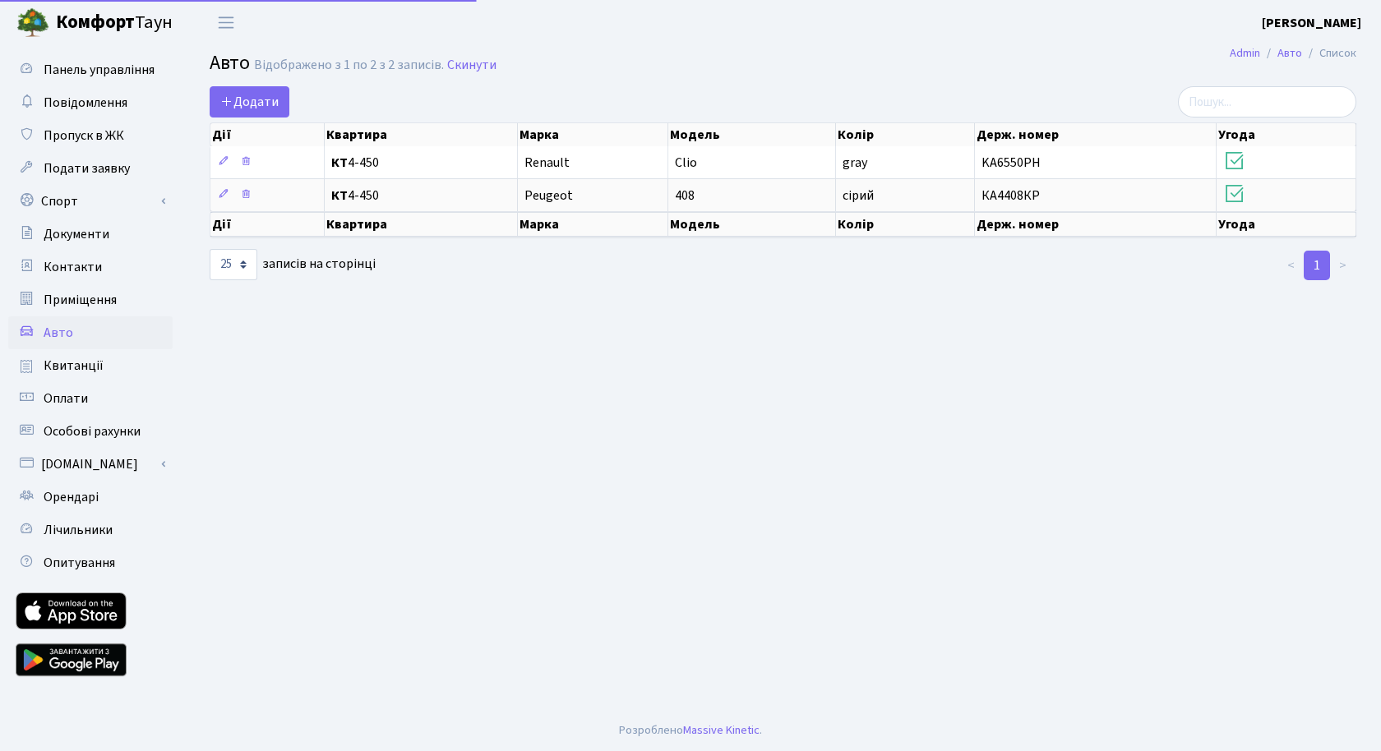
select select "25"
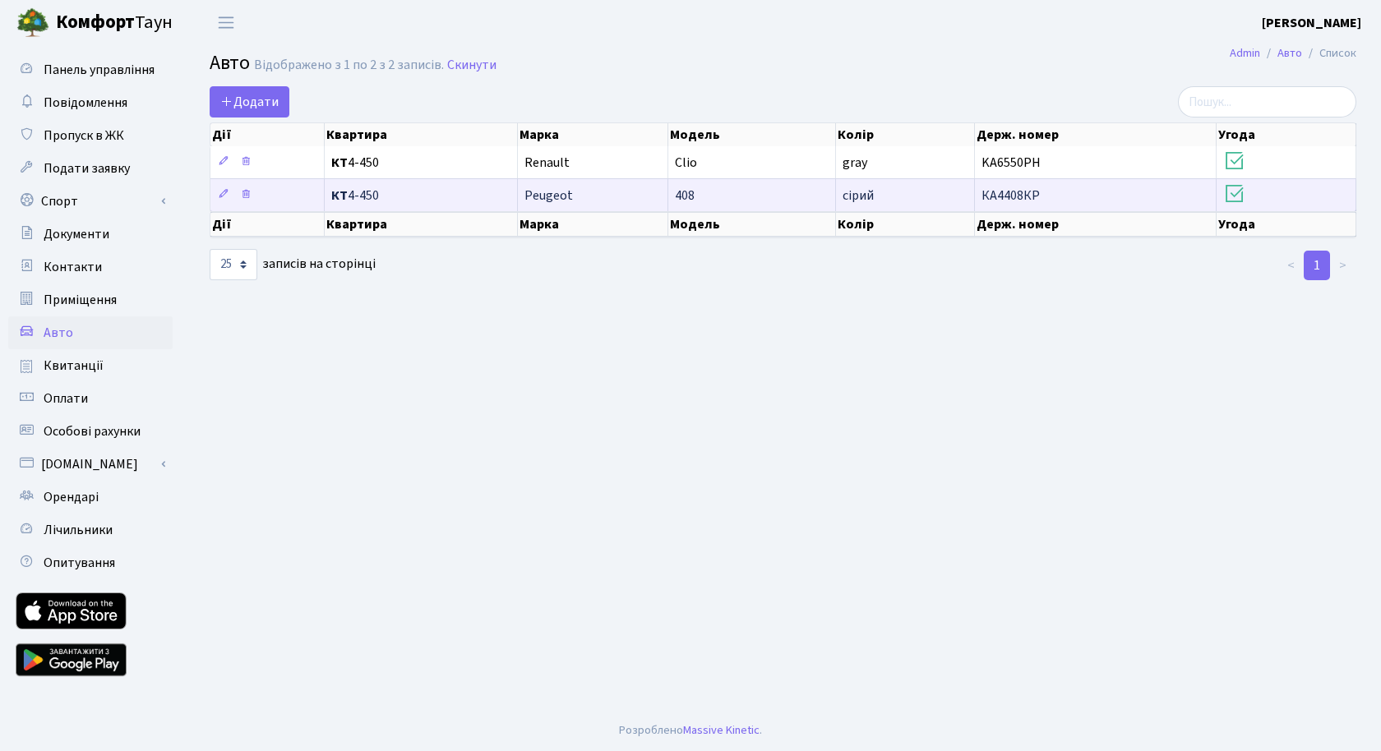
click at [1131, 191] on td "КА4408КР" at bounding box center [1095, 194] width 241 height 33
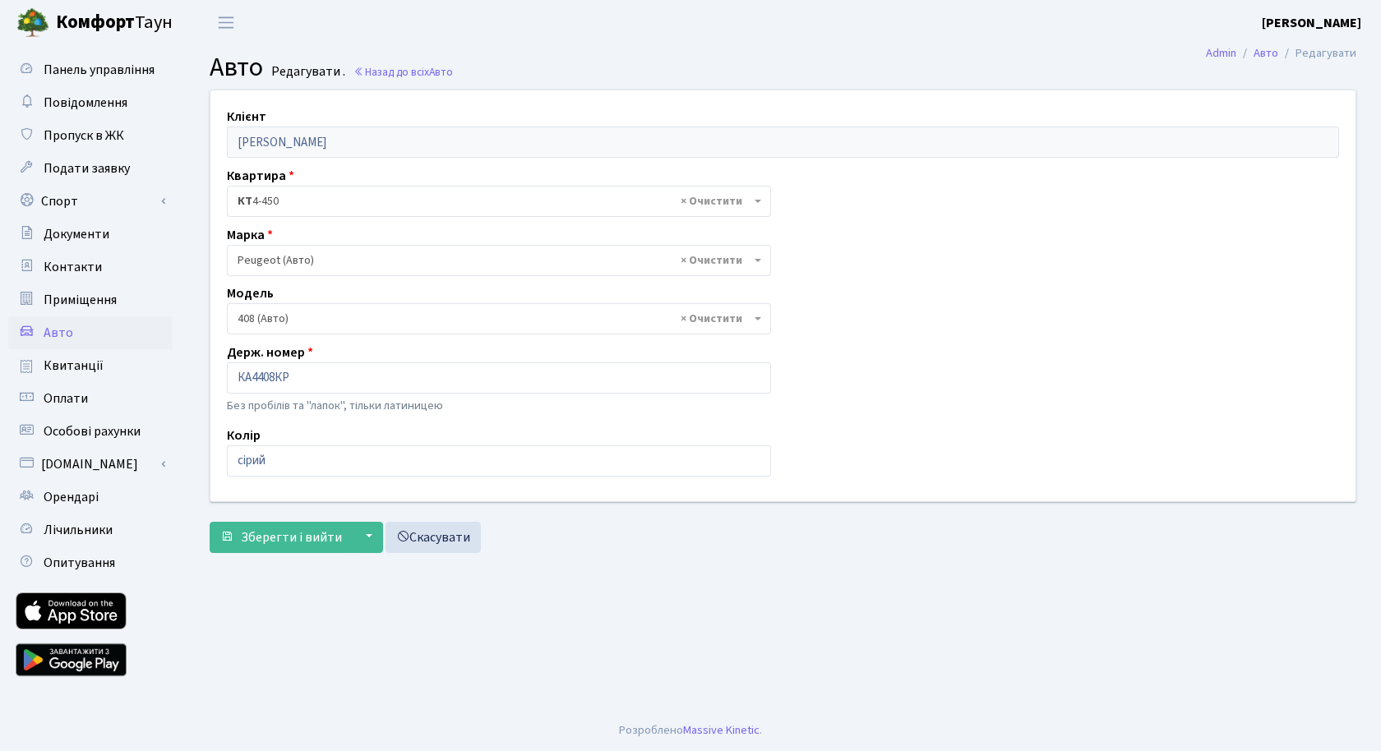
select select "1866"
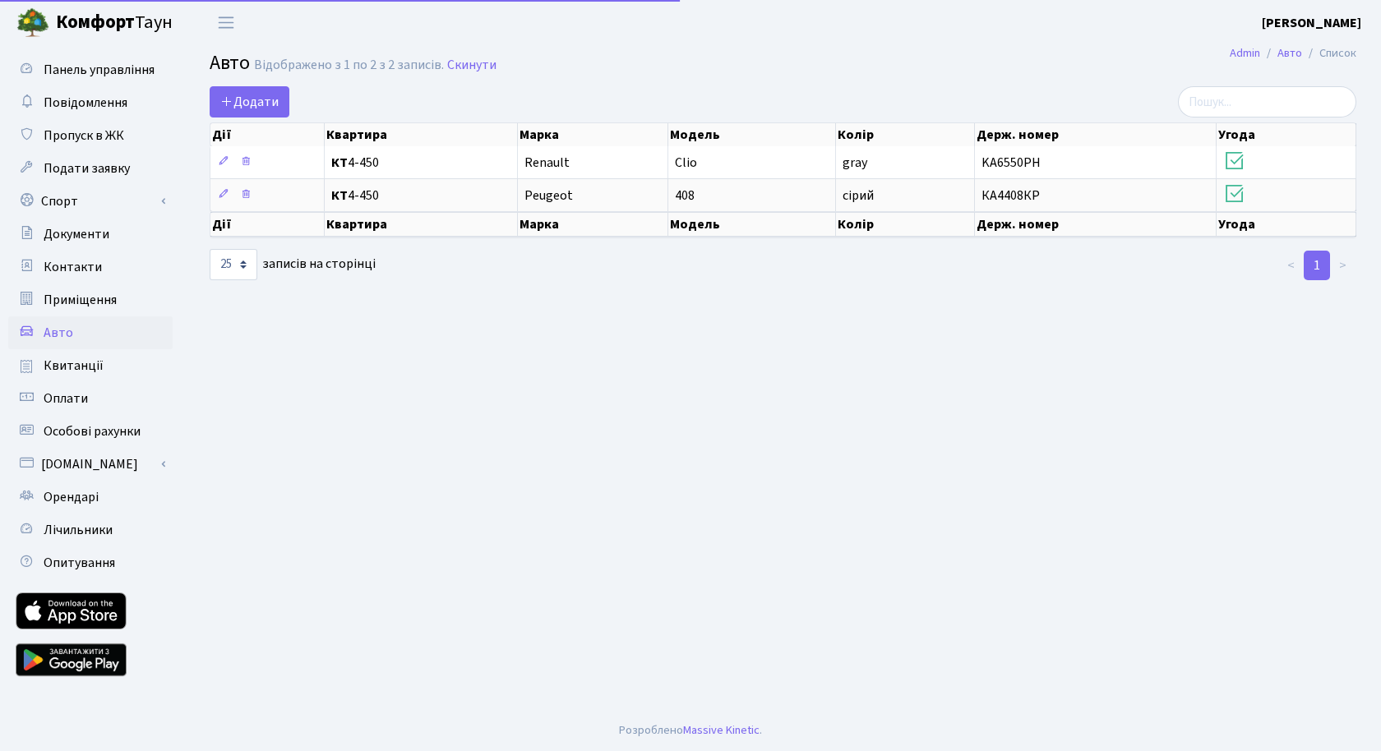
select select "25"
click at [66, 500] on span "Орендарі" at bounding box center [71, 497] width 55 height 18
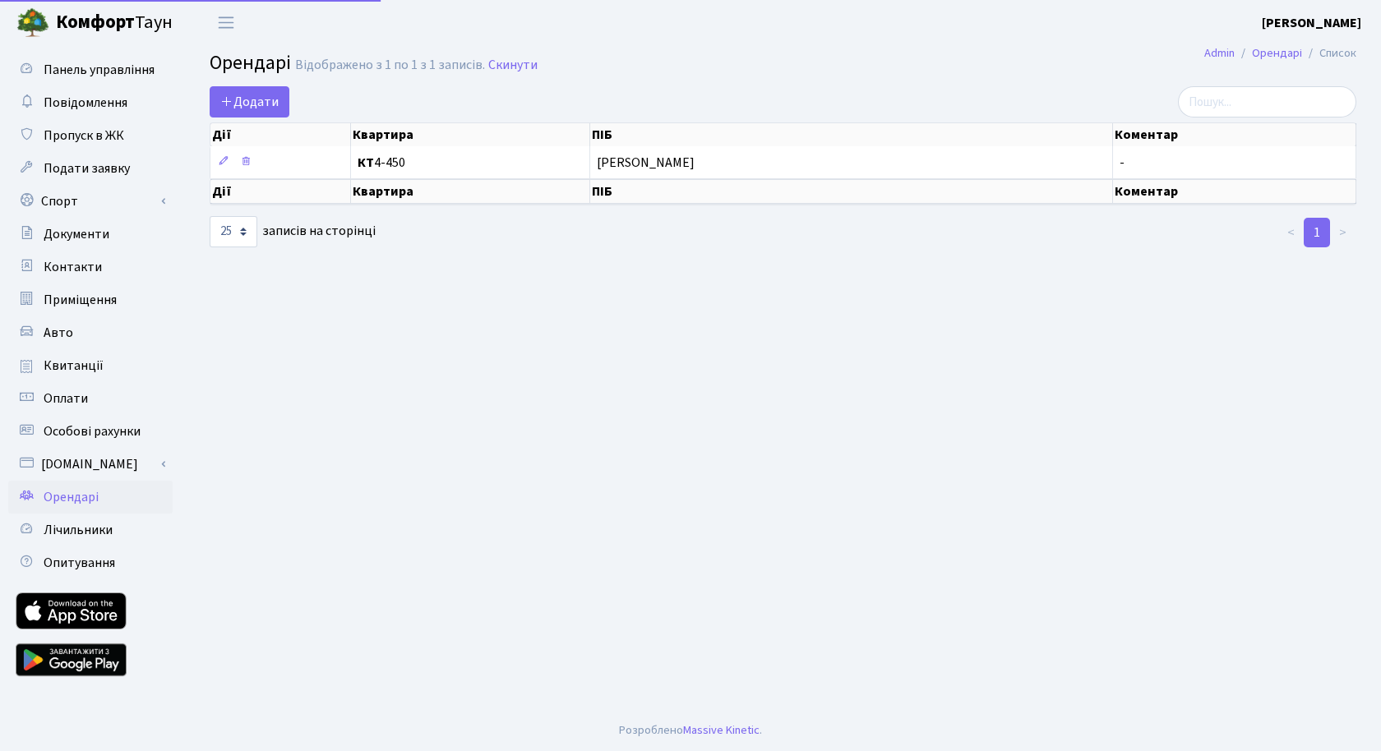
select select "25"
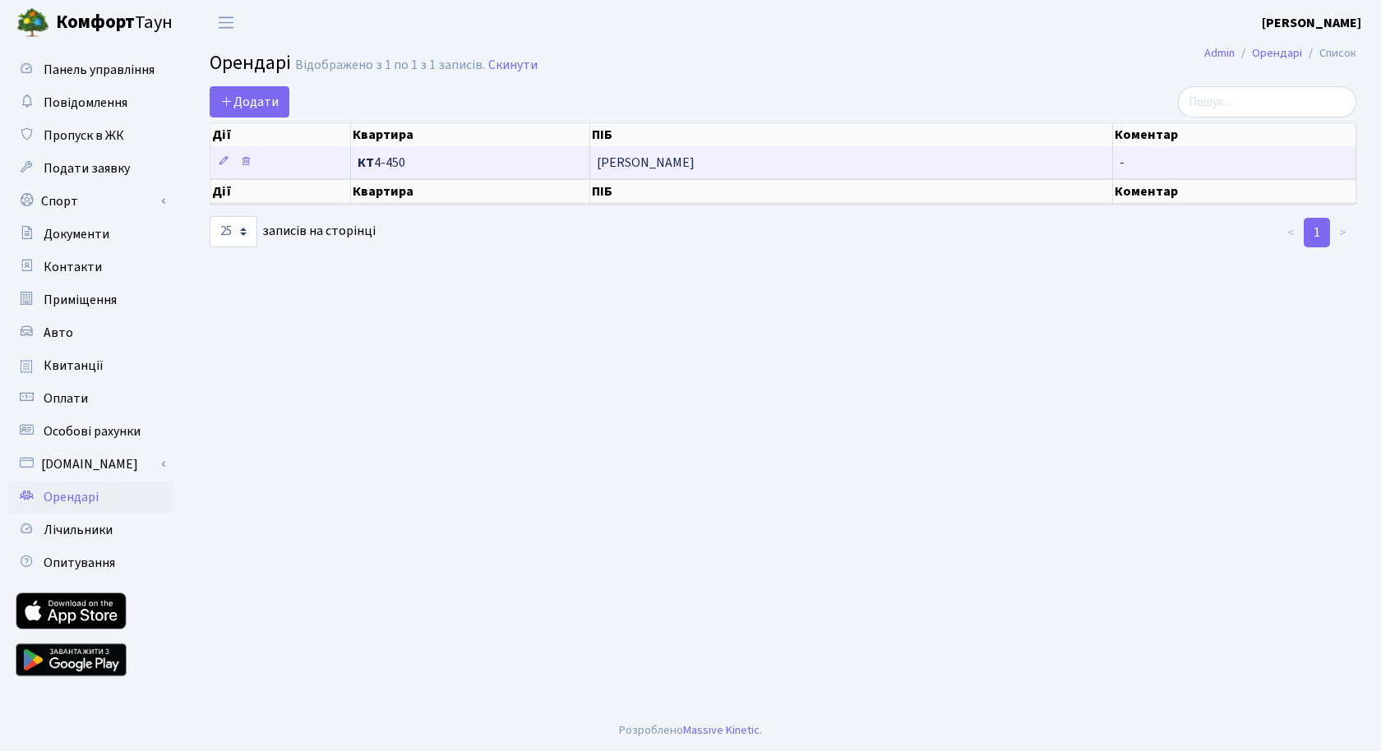
click at [474, 158] on span "КТ 4-450" at bounding box center [470, 162] width 225 height 13
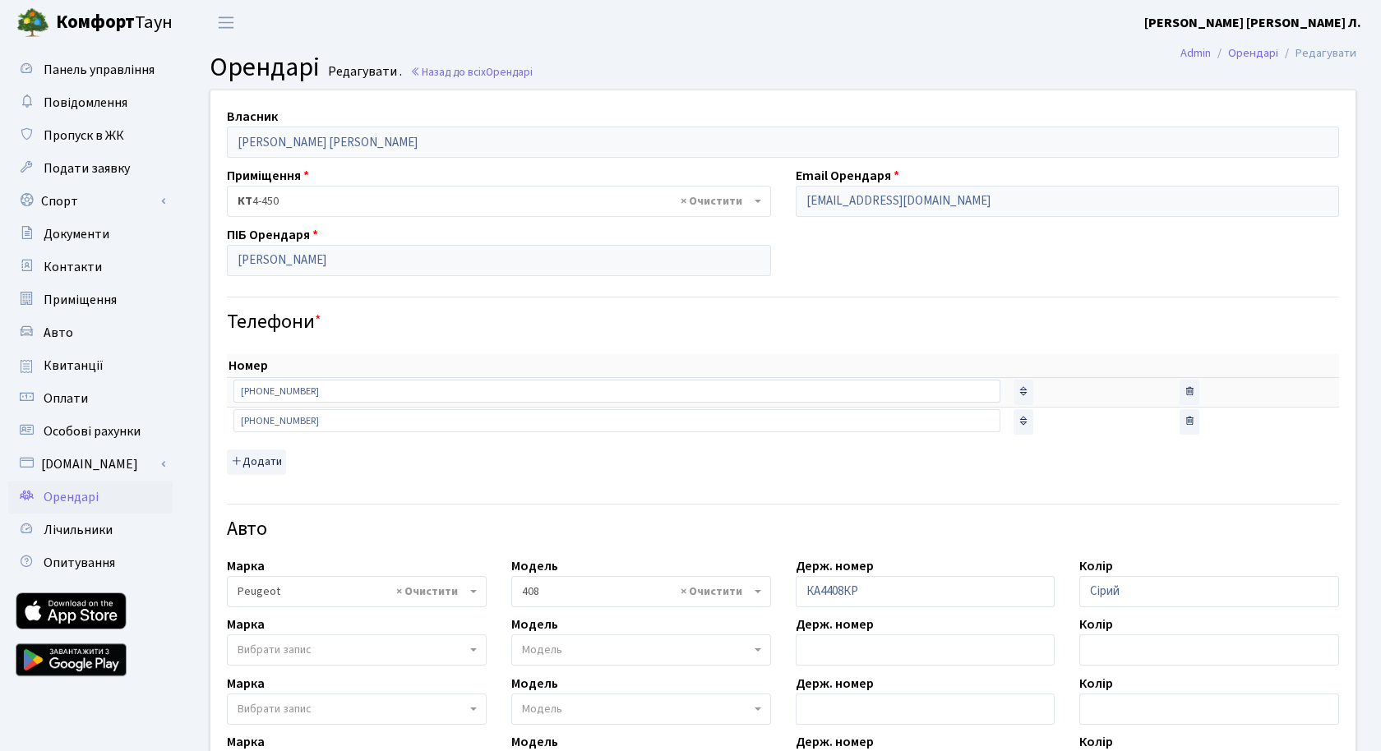
select select "1866"
